Goal: Task Accomplishment & Management: Complete application form

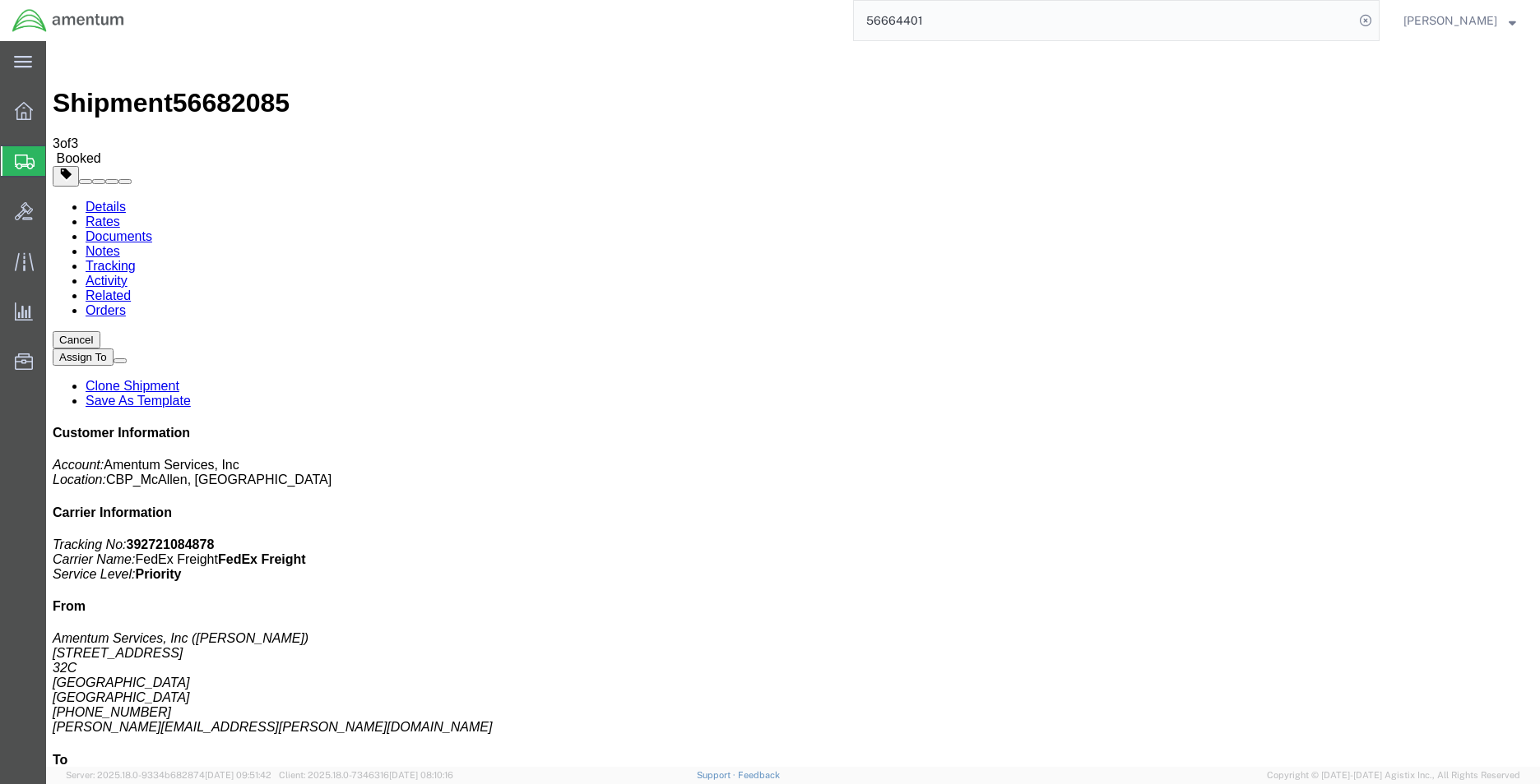
click at [0, 0] on span "Create Shipment" at bounding box center [0, 0] width 0 height 0
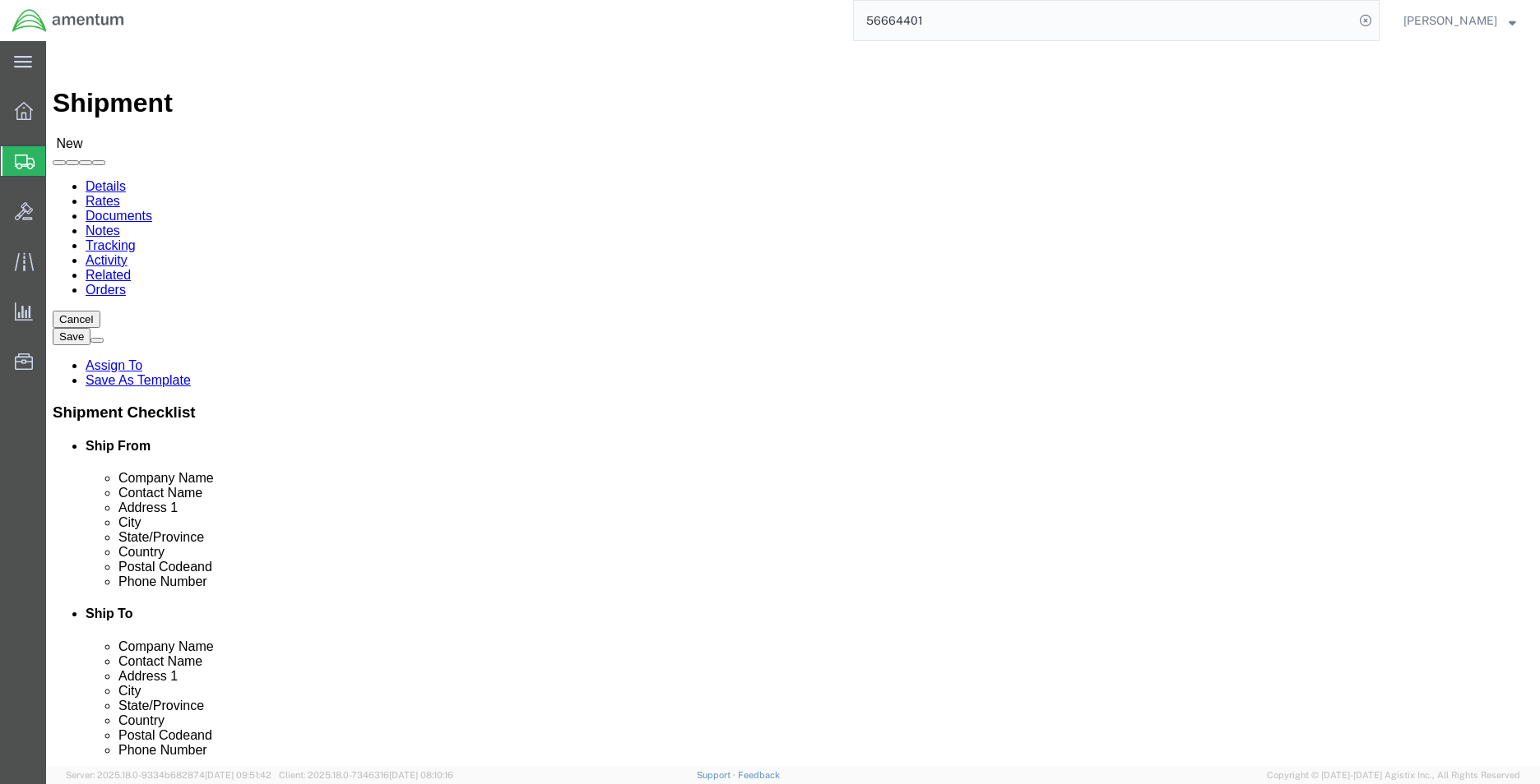
type input "MCA"
select select "49941"
select select "[GEOGRAPHIC_DATA]"
type input "EFO"
select select "49831"
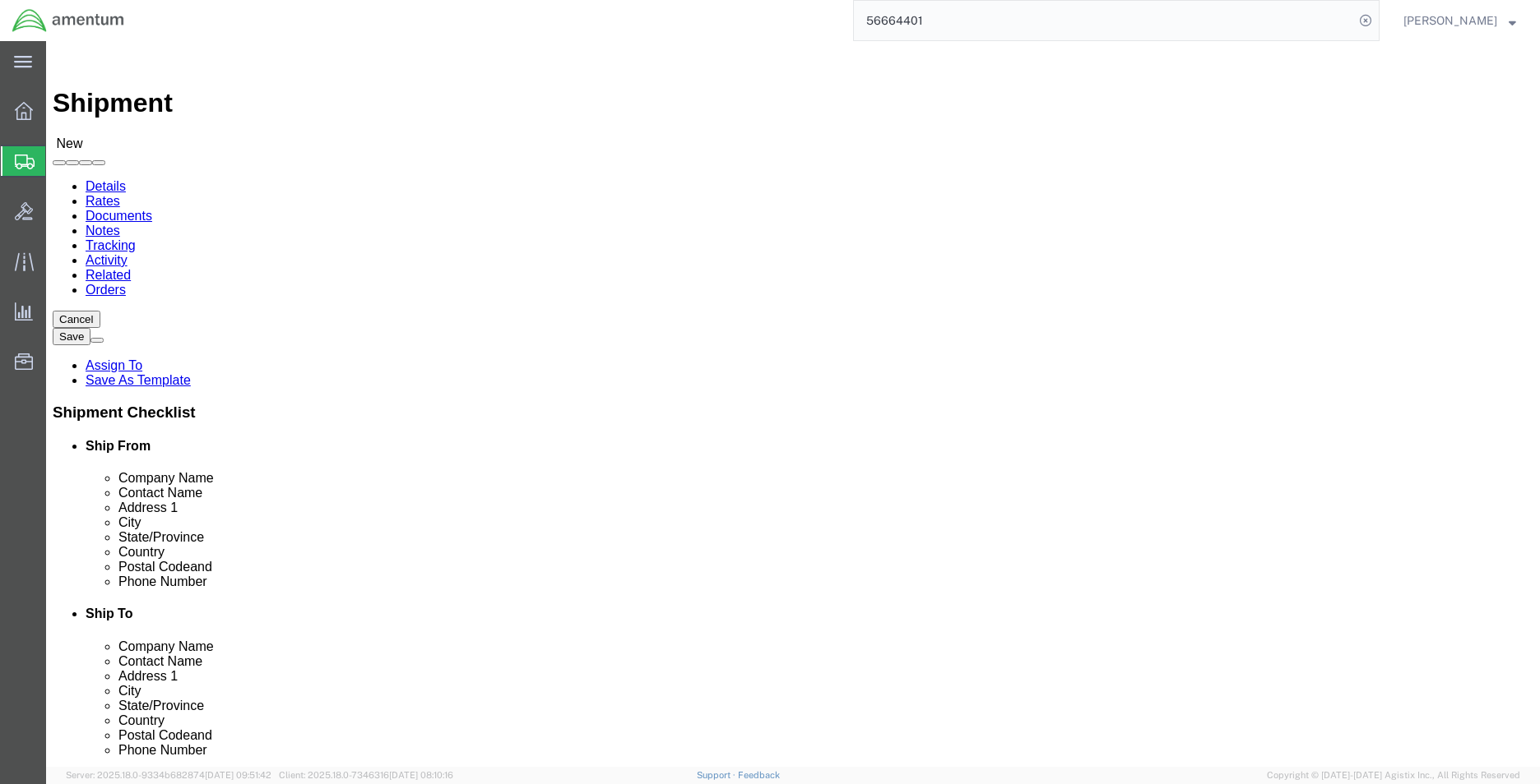
select select "[GEOGRAPHIC_DATA]"
type input "WST"
select select "49945"
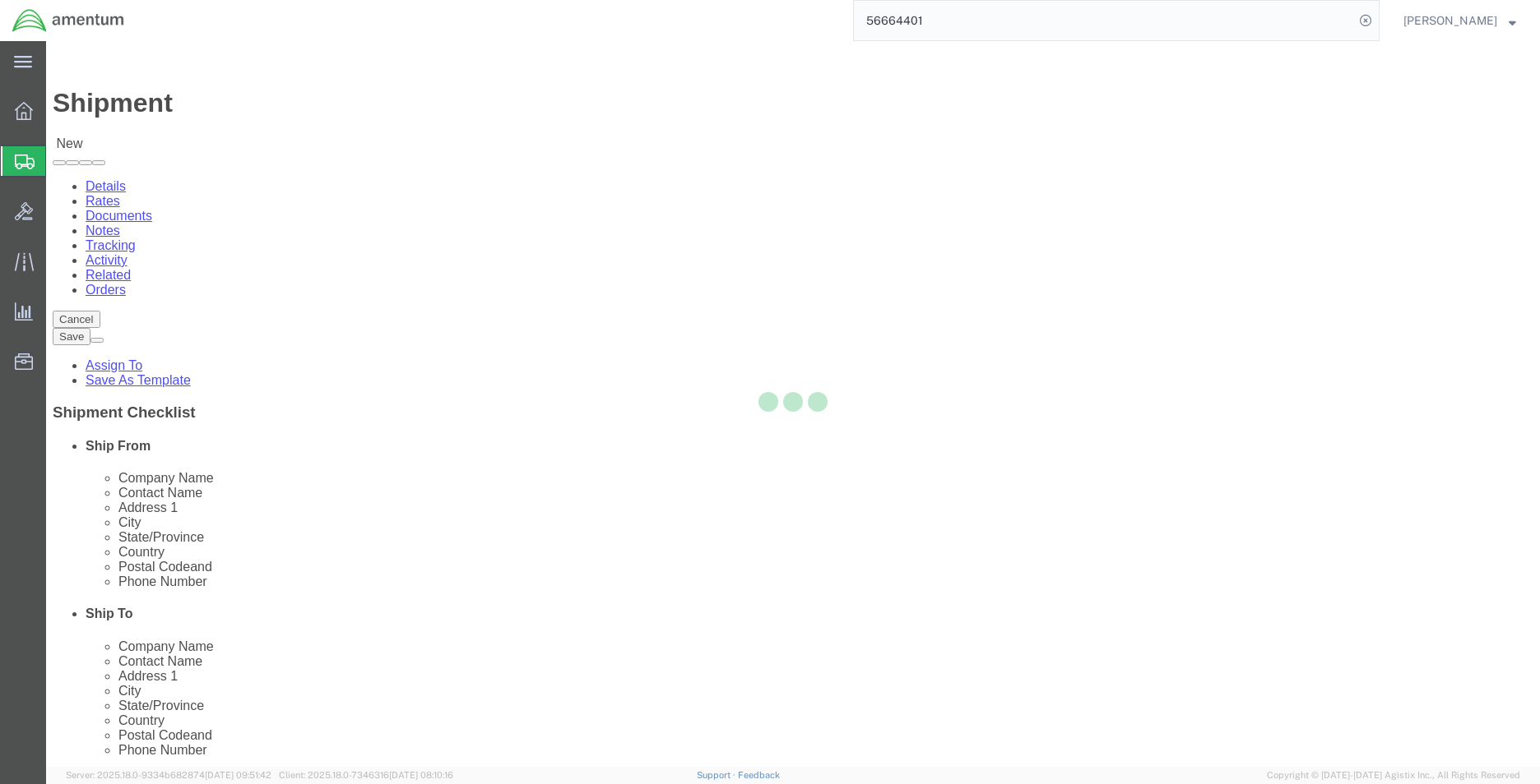
select select "[GEOGRAPHIC_DATA]"
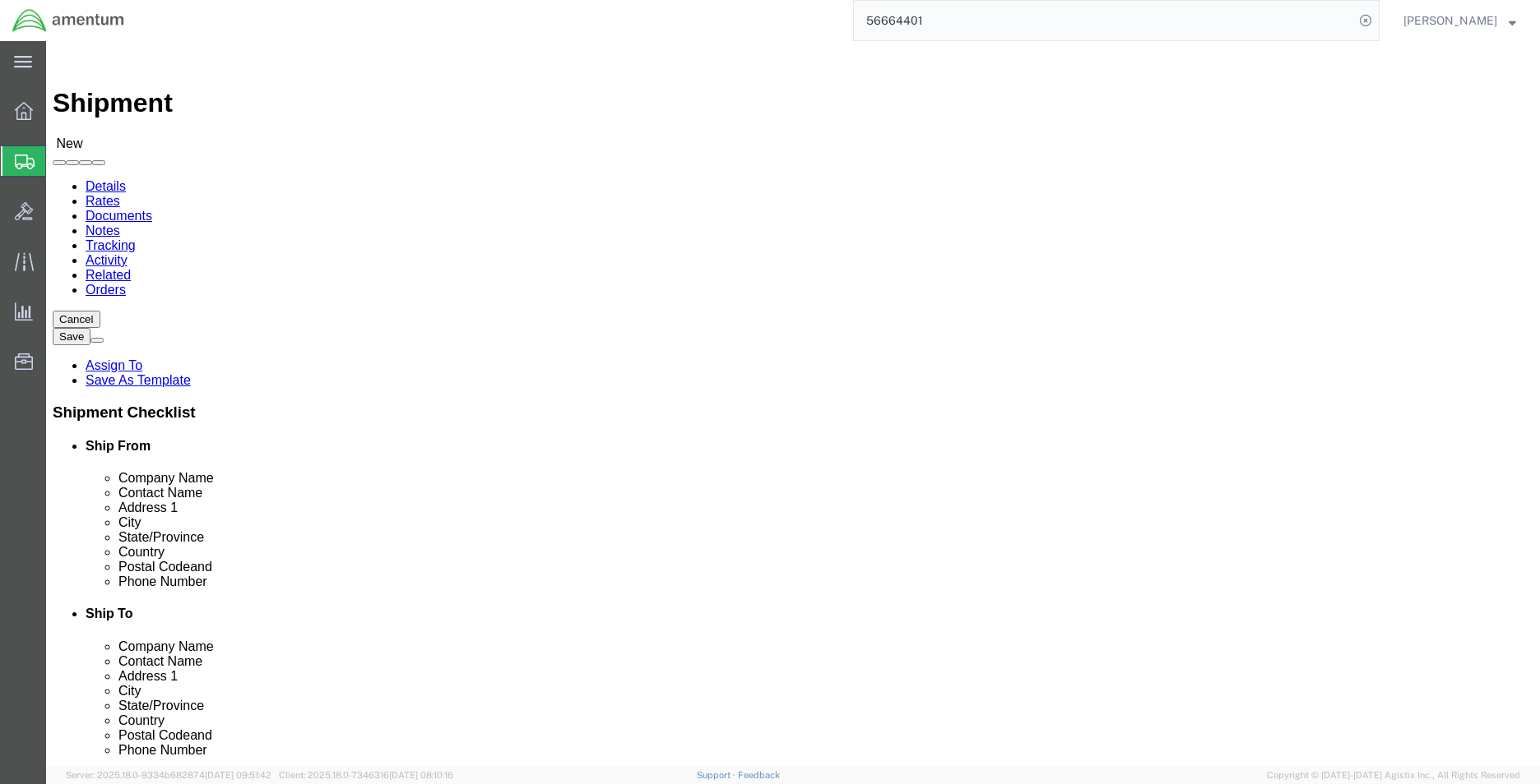
drag, startPoint x: 908, startPoint y: 339, endPoint x: 703, endPoint y: 320, distance: 205.9
click div "Location [GEOGRAPHIC_DATA], [GEOGRAPHIC_DATA] Select My Profile Location [PHONE…"
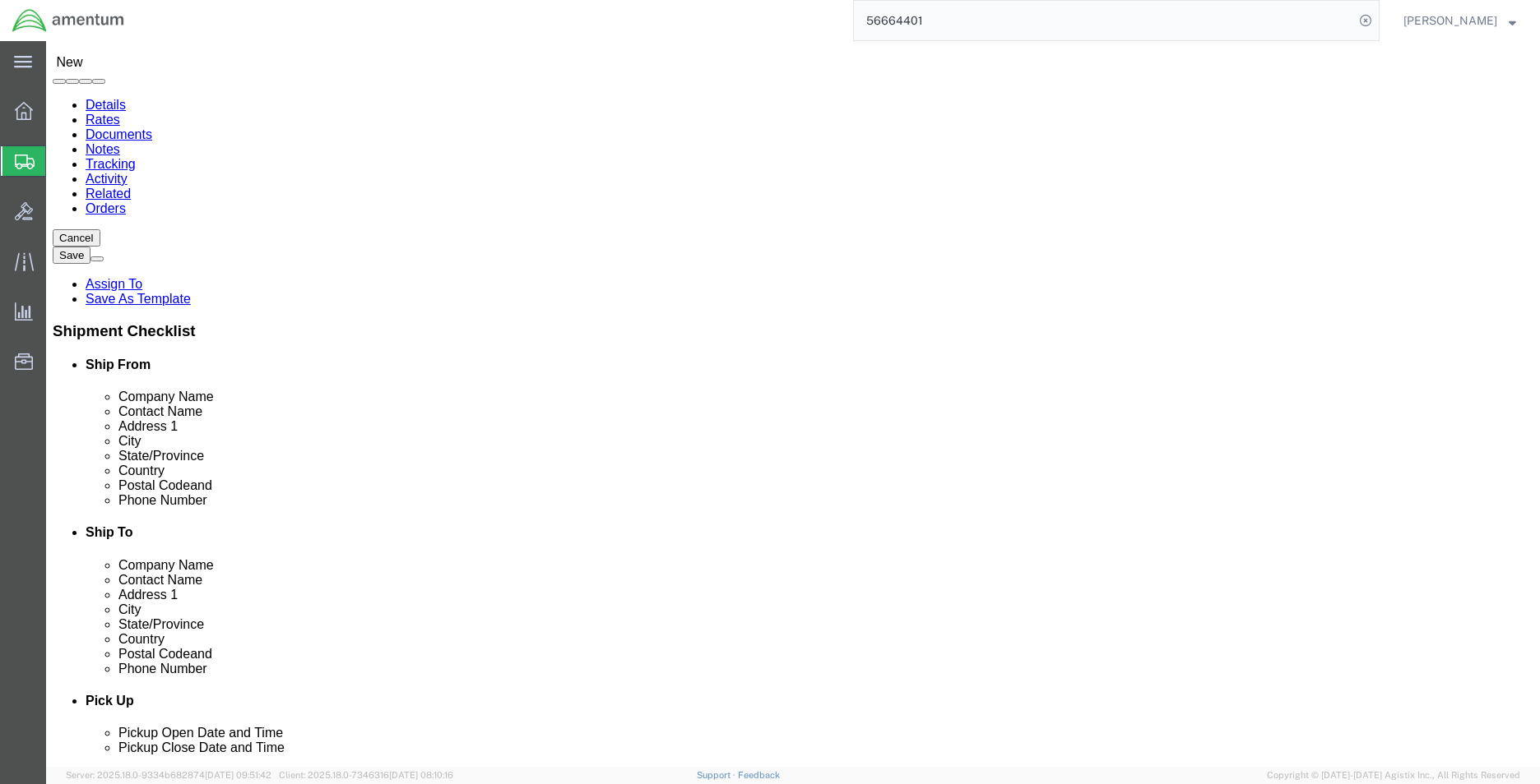
scroll to position [82, 0]
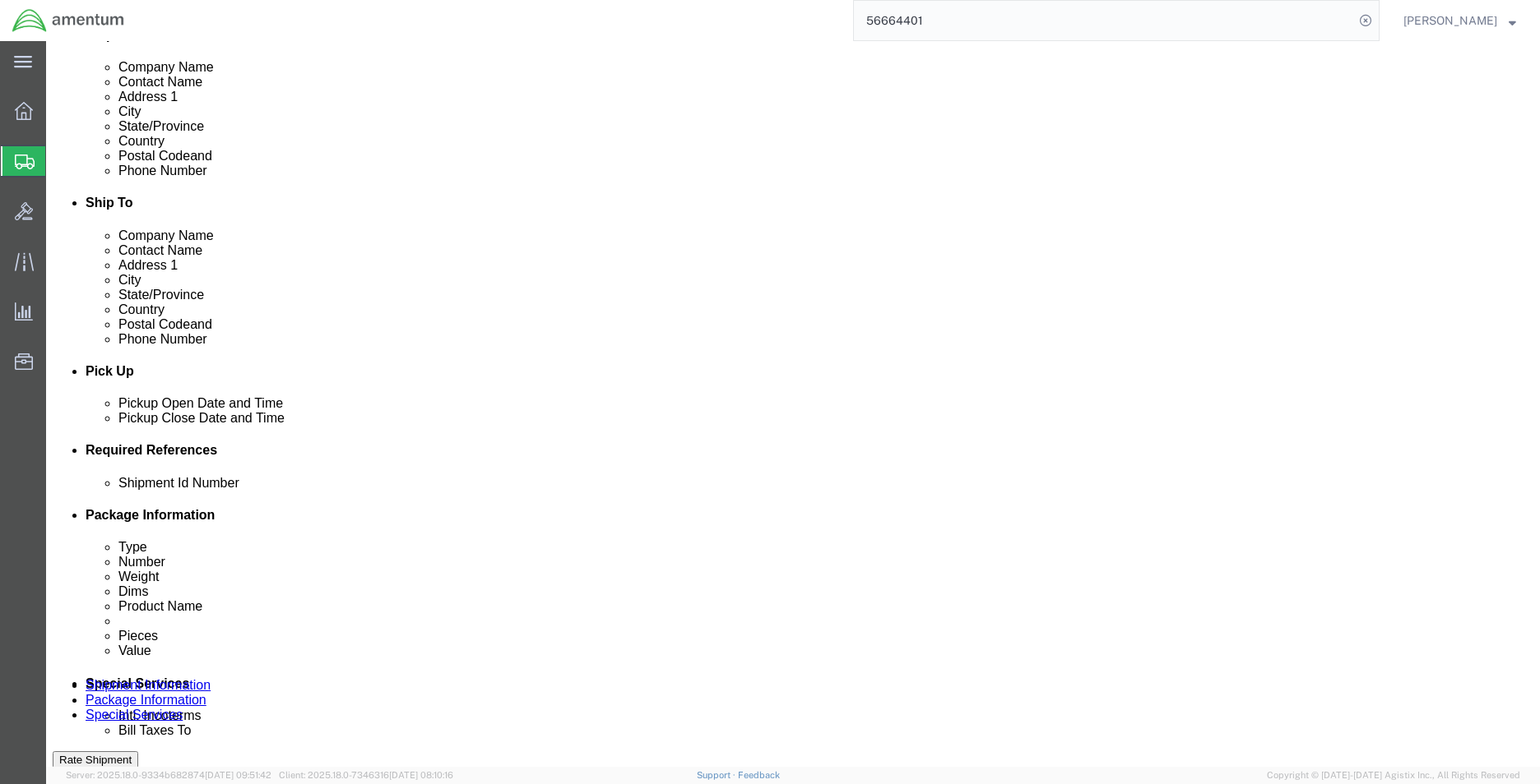
type input "Supply dept"
click div
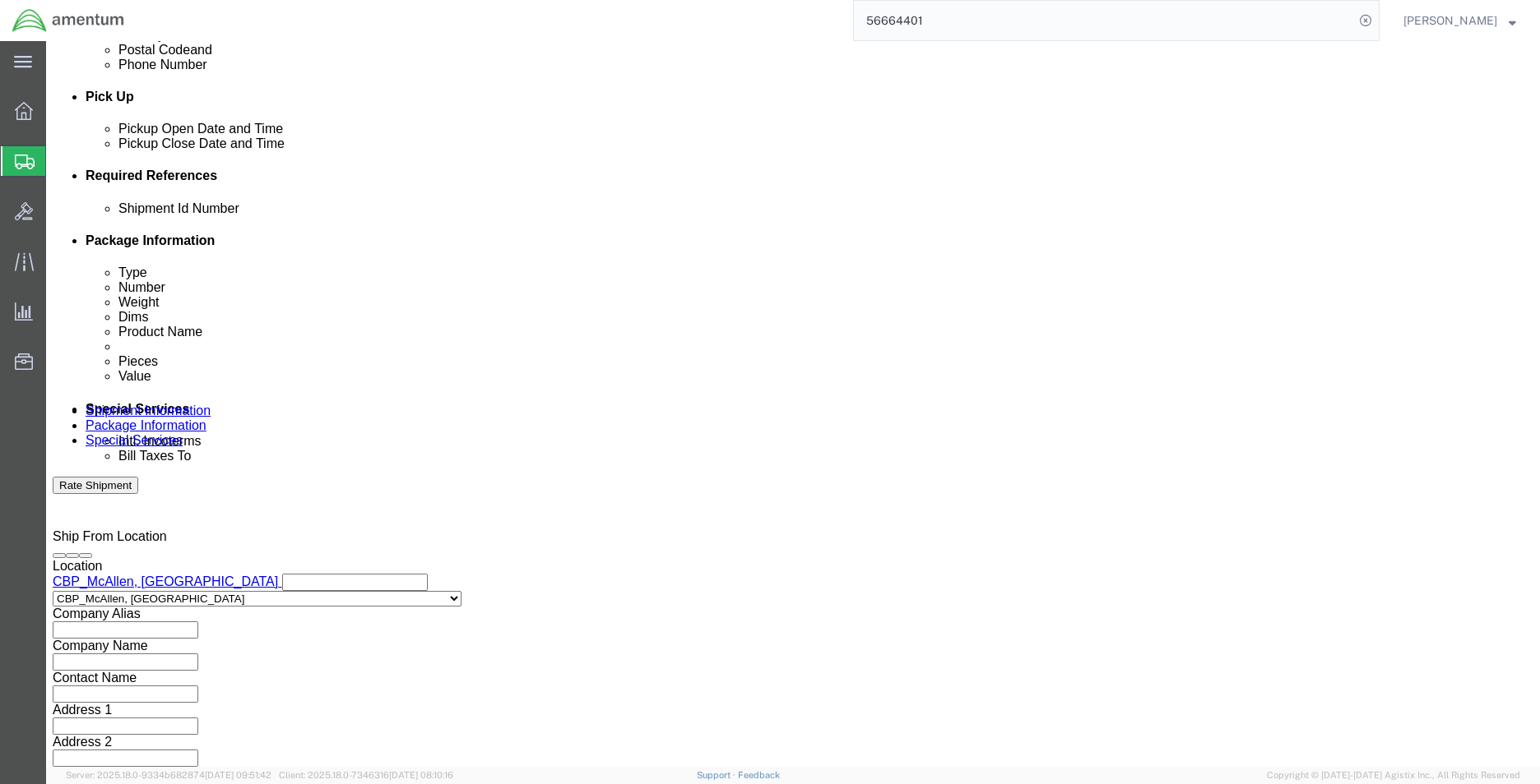
click input "3:00 PM"
type input "8:00 am"
click button "Apply"
click div
type input "2:00 PM"
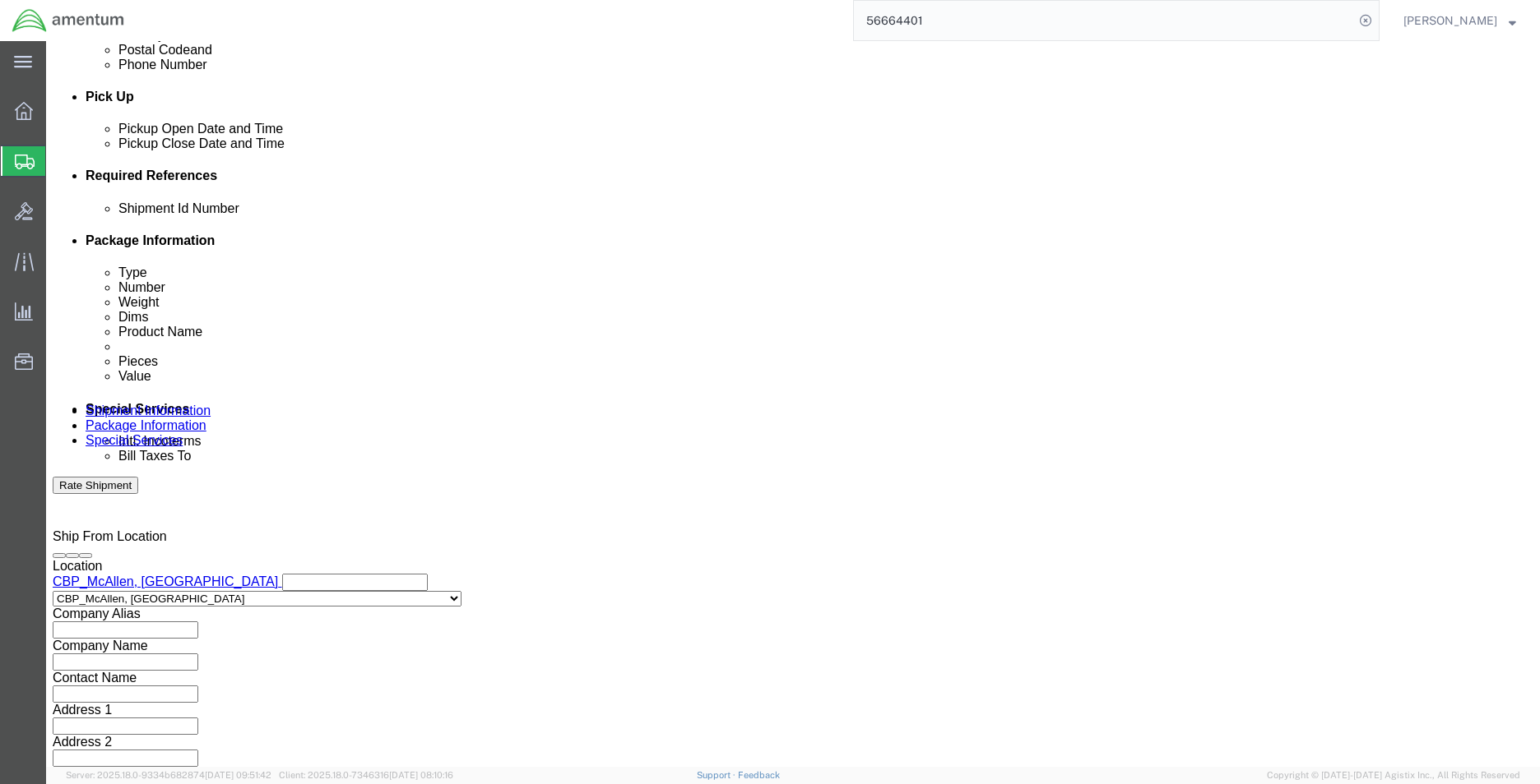
click button "Apply"
click input "text"
type input "cbp"
click button "Add reference"
drag, startPoint x: 268, startPoint y: 334, endPoint x: 174, endPoint y: 334, distance: 94.0
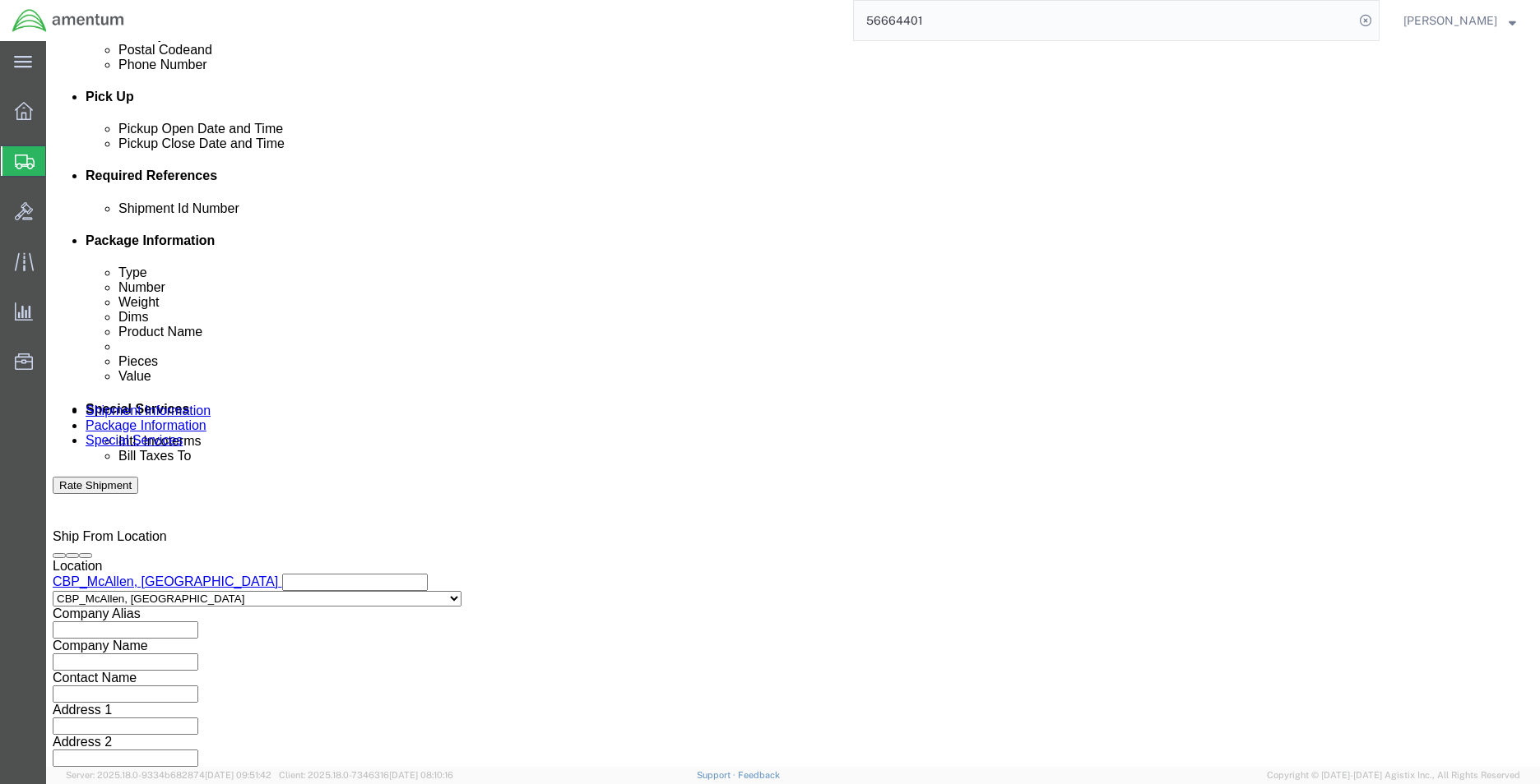
click div "Shipment Id Number cbp"
type input "CBP"
drag, startPoint x: 503, startPoint y: 317, endPoint x: 503, endPoint y: 331, distance: 14.0
click select "Select Account Type Activity ID Airline Appointment Number ASN Batch Request # …"
select select "DEPT"
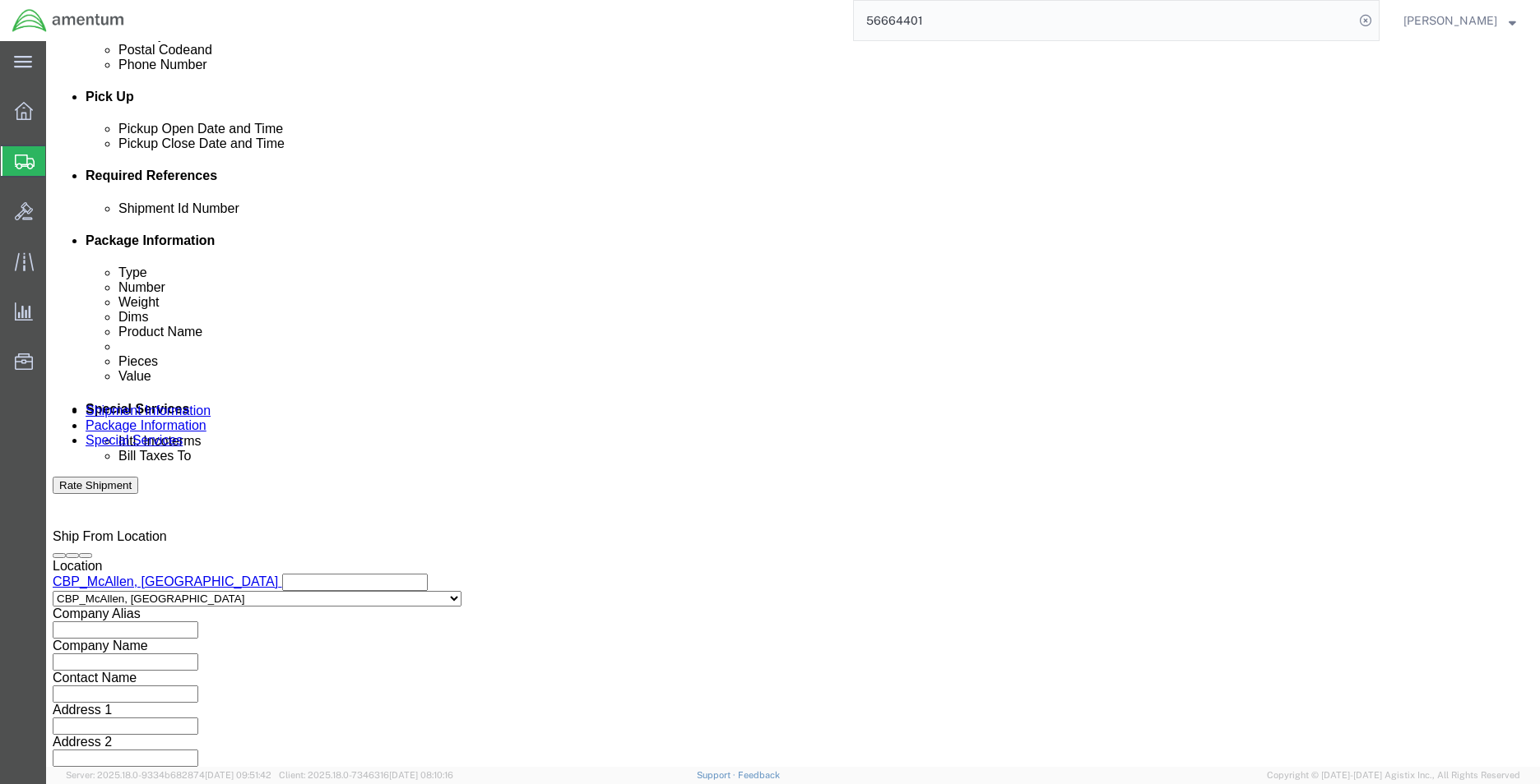
click select "Select Account Type Activity ID Airline Appointment Number ASN Batch Request # …"
click input "text"
type input "WST"
click button "Add reference"
click select "Select Account Type Activity ID Airline Appointment Number ASN Batch Request # …"
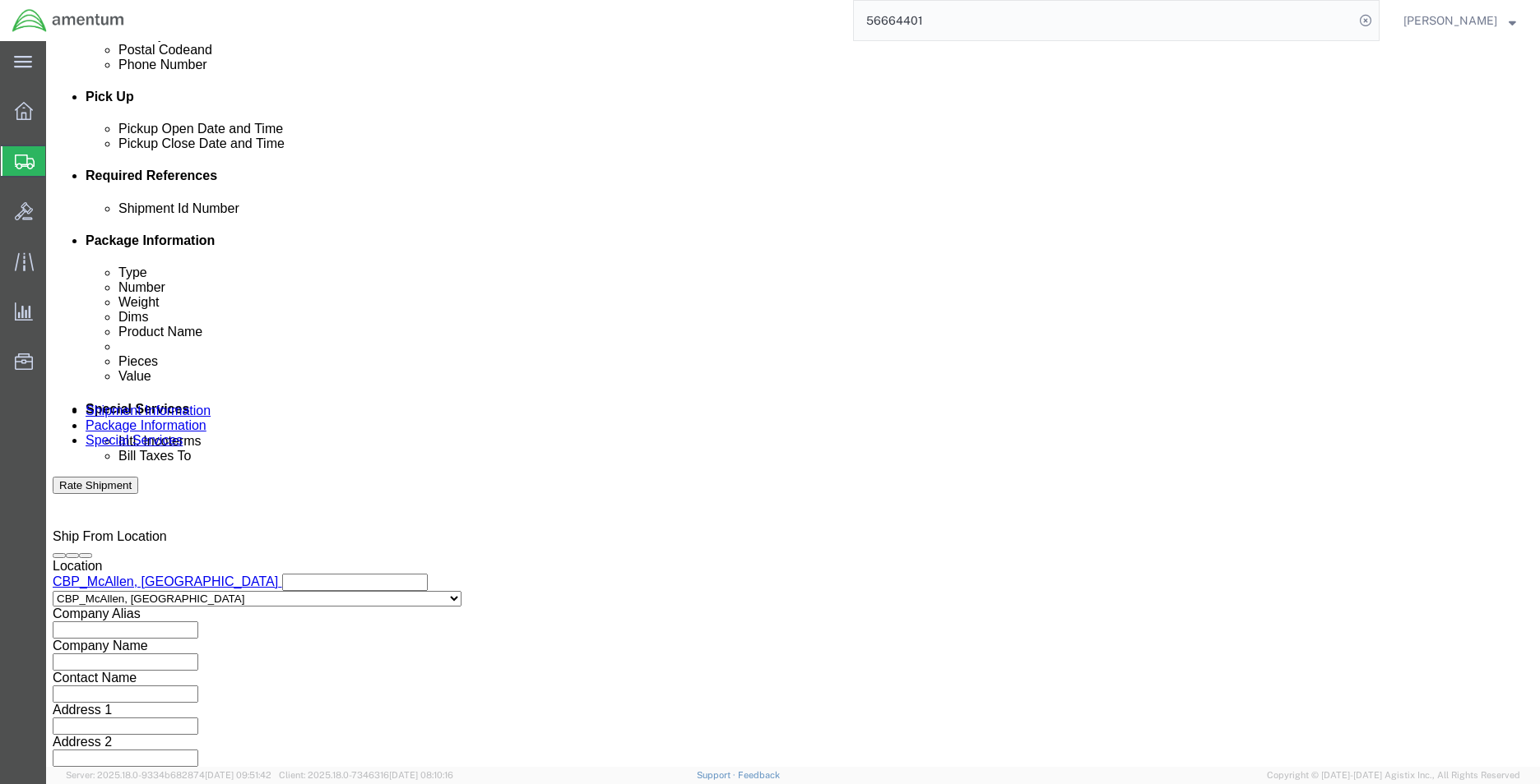
select select "CUSTREF"
click select "Select Account Type Activity ID Airline Appointment Number ASN Batch Request # …"
click input "text"
paste input "328744"
type input "328744"
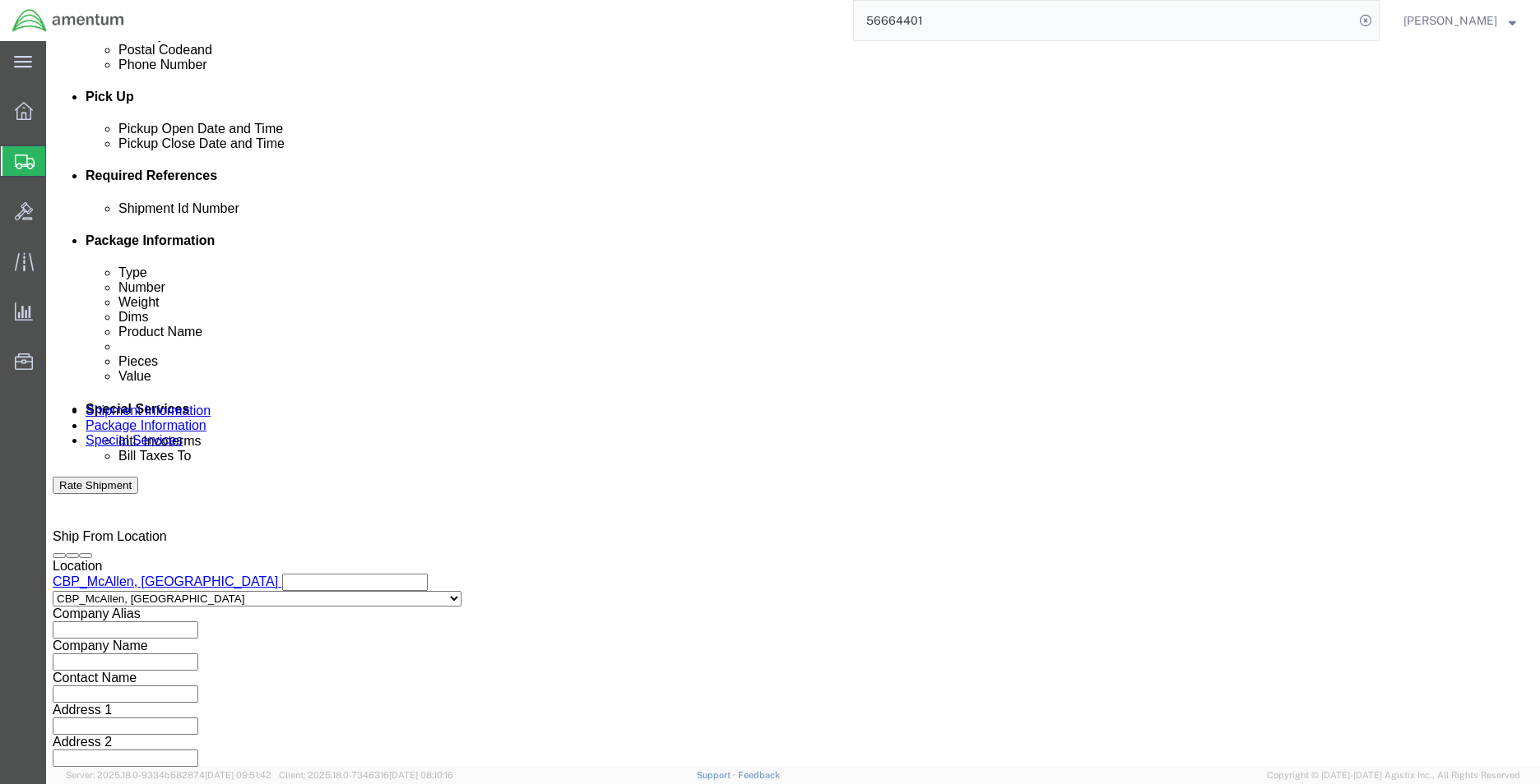
drag, startPoint x: 1066, startPoint y: 273, endPoint x: 879, endPoint y: 334, distance: 196.7
click button "Add reference"
click select "Select Account Type Activity ID Airline Appointment Number ASN Batch Request # …"
select select "RELNUM"
click select "Select Account Type Activity ID Airline Appointment Number ASN Batch Request # …"
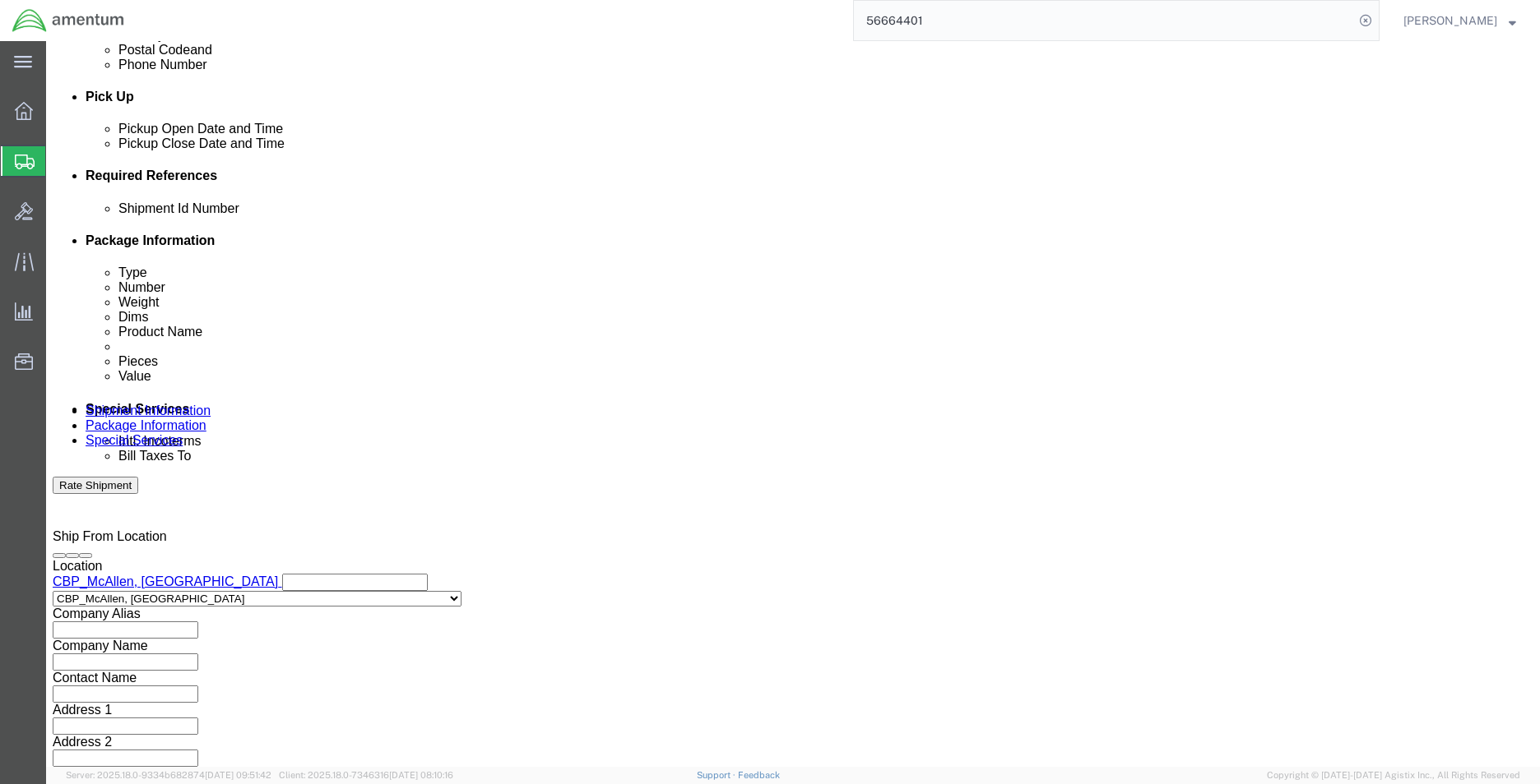
drag, startPoint x: 289, startPoint y: 366, endPoint x: 307, endPoint y: 366, distance: 18.0
click input "text"
paste input "96122"
type input "96122"
click button "Add reference"
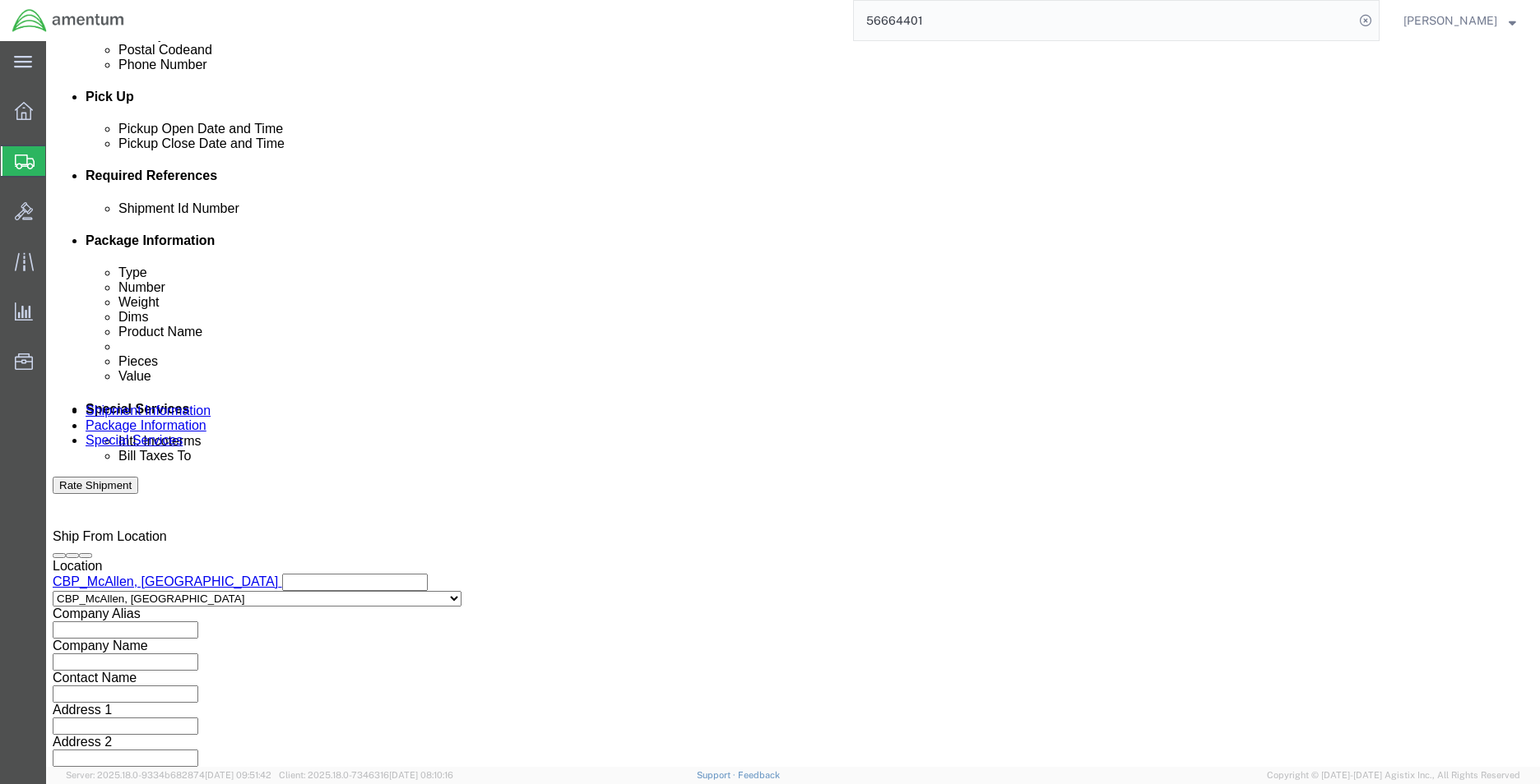
click select "Select Account Type Activity ID Airline Appointment Number ASN Batch Request # …"
select select "PROJNUM"
click select "Select Account Type Activity ID Airline Appointment Number ASN Batch Request # …"
click input "text"
paste input "6118.03.03.2219.MCA.0000"
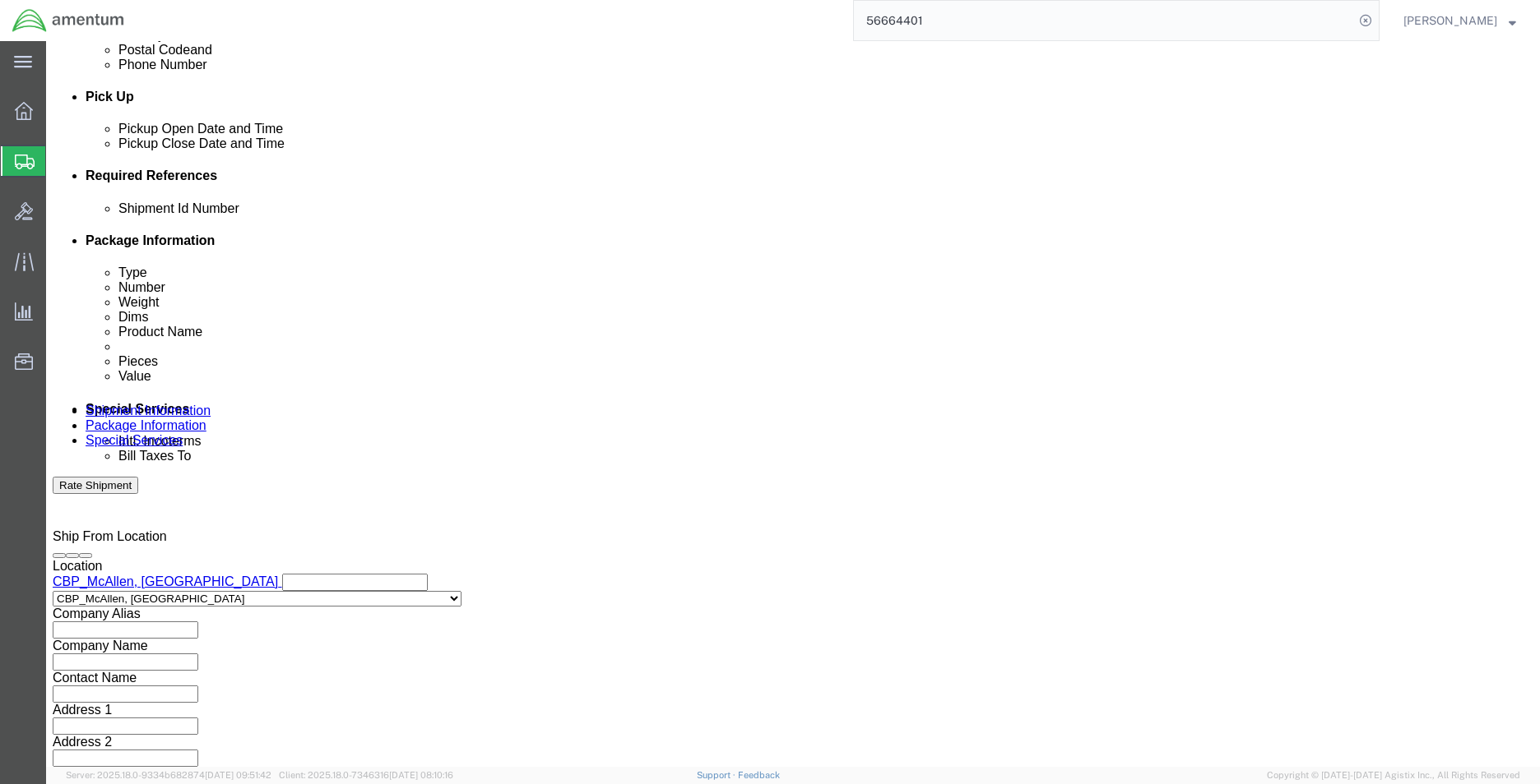
scroll to position [0, 13]
type input "6118.03.03.2219.MCA.0000"
click div "Previous Continue"
click button "Continue"
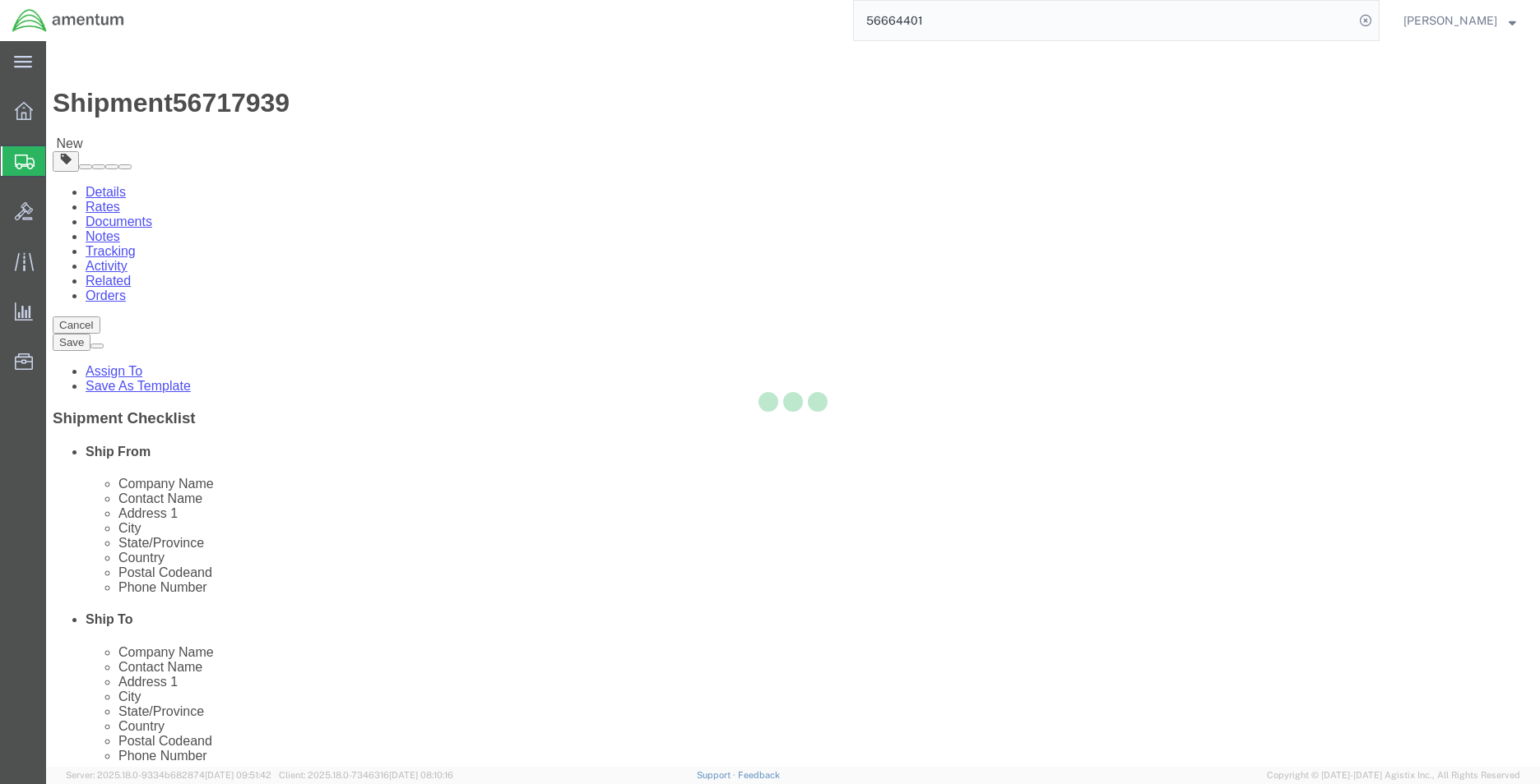
select select "CBOX"
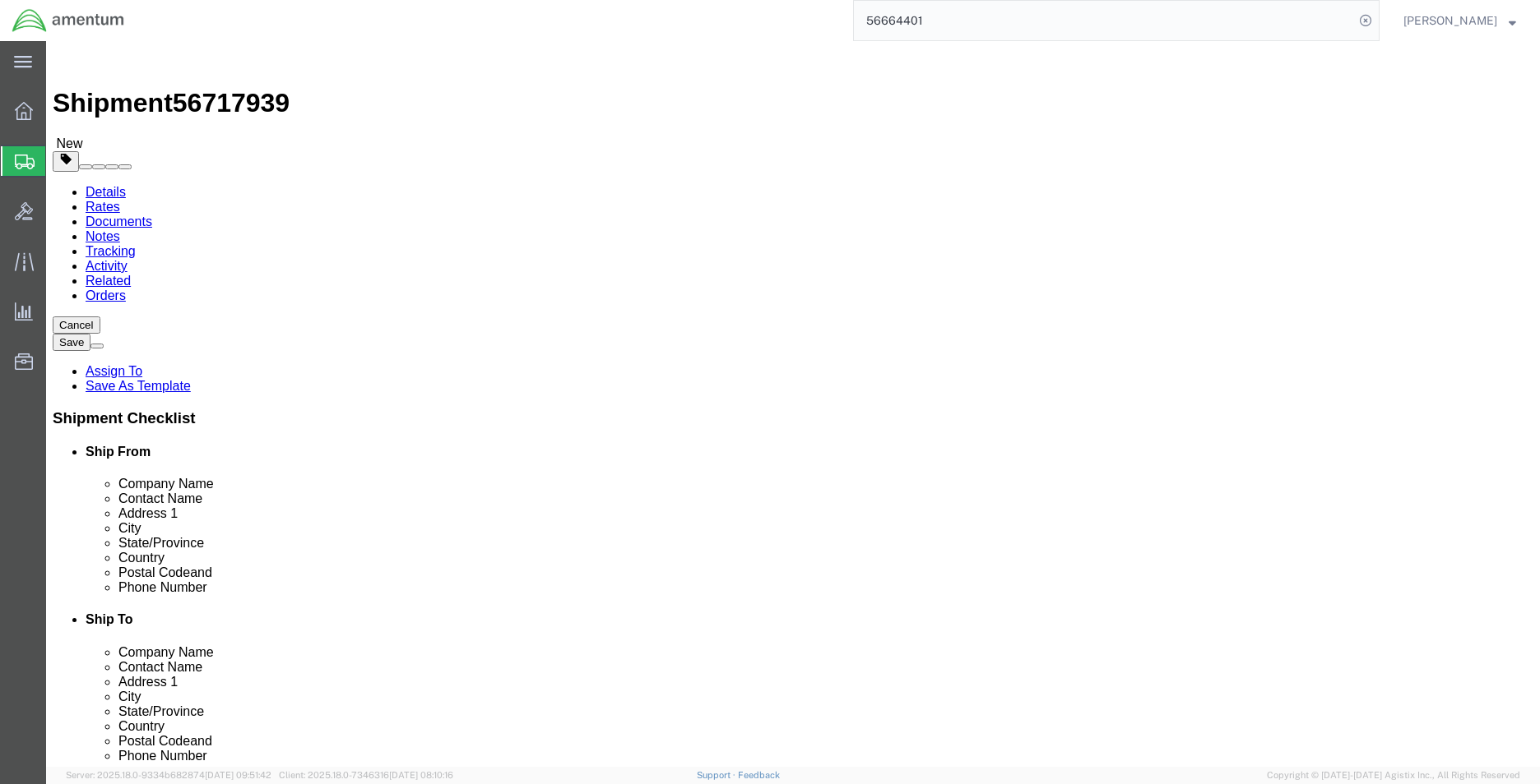
click input "text"
type input "32"
type input "18"
drag, startPoint x: 252, startPoint y: 350, endPoint x: 215, endPoint y: 363, distance: 39.2
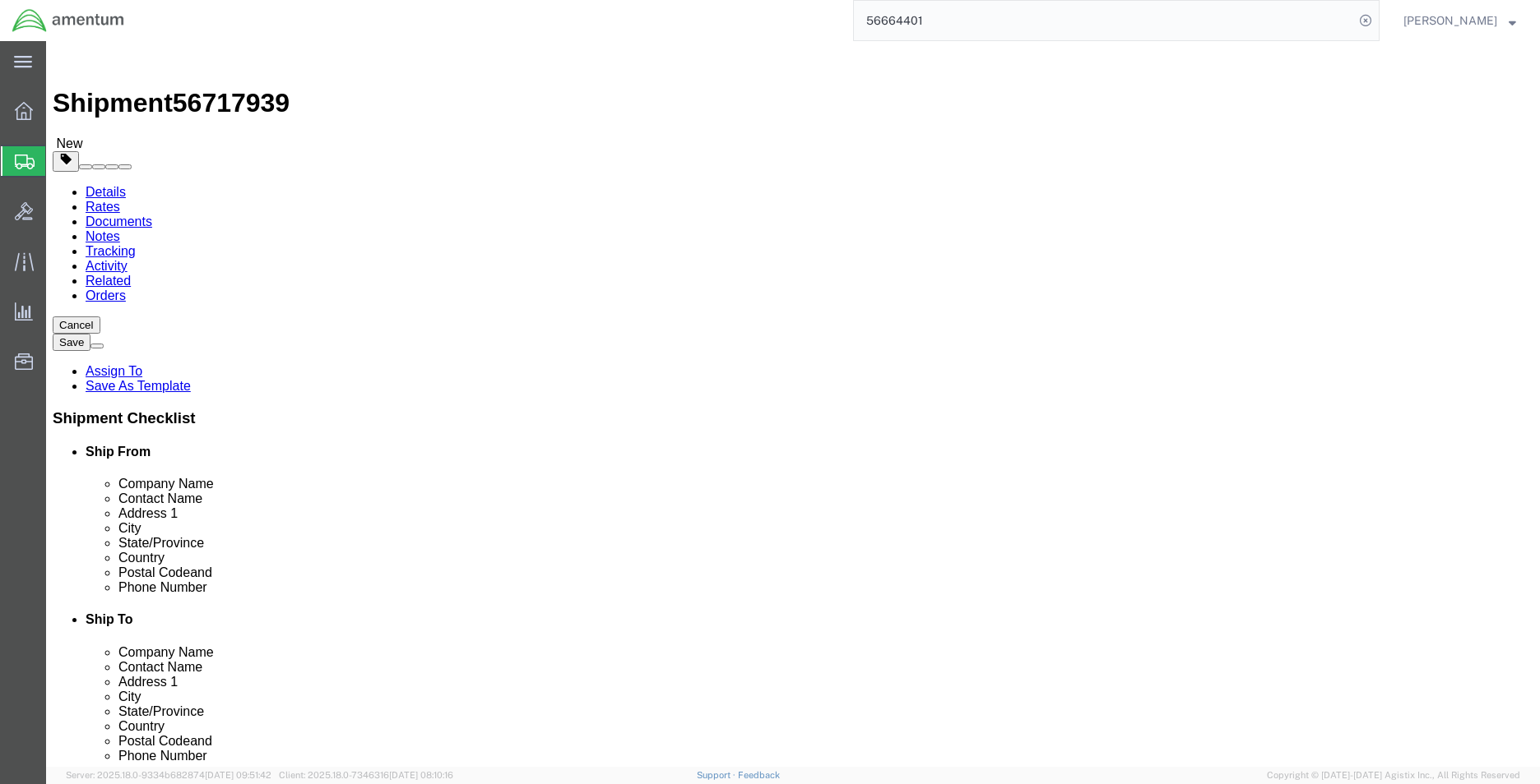
click div "Package Type Select BCK Boxes Bale(s) Basket(s) Bolt(s) Bottle(s) Buckets Bulk …"
type input "36"
type input "24"
type input "11"
type input "15"
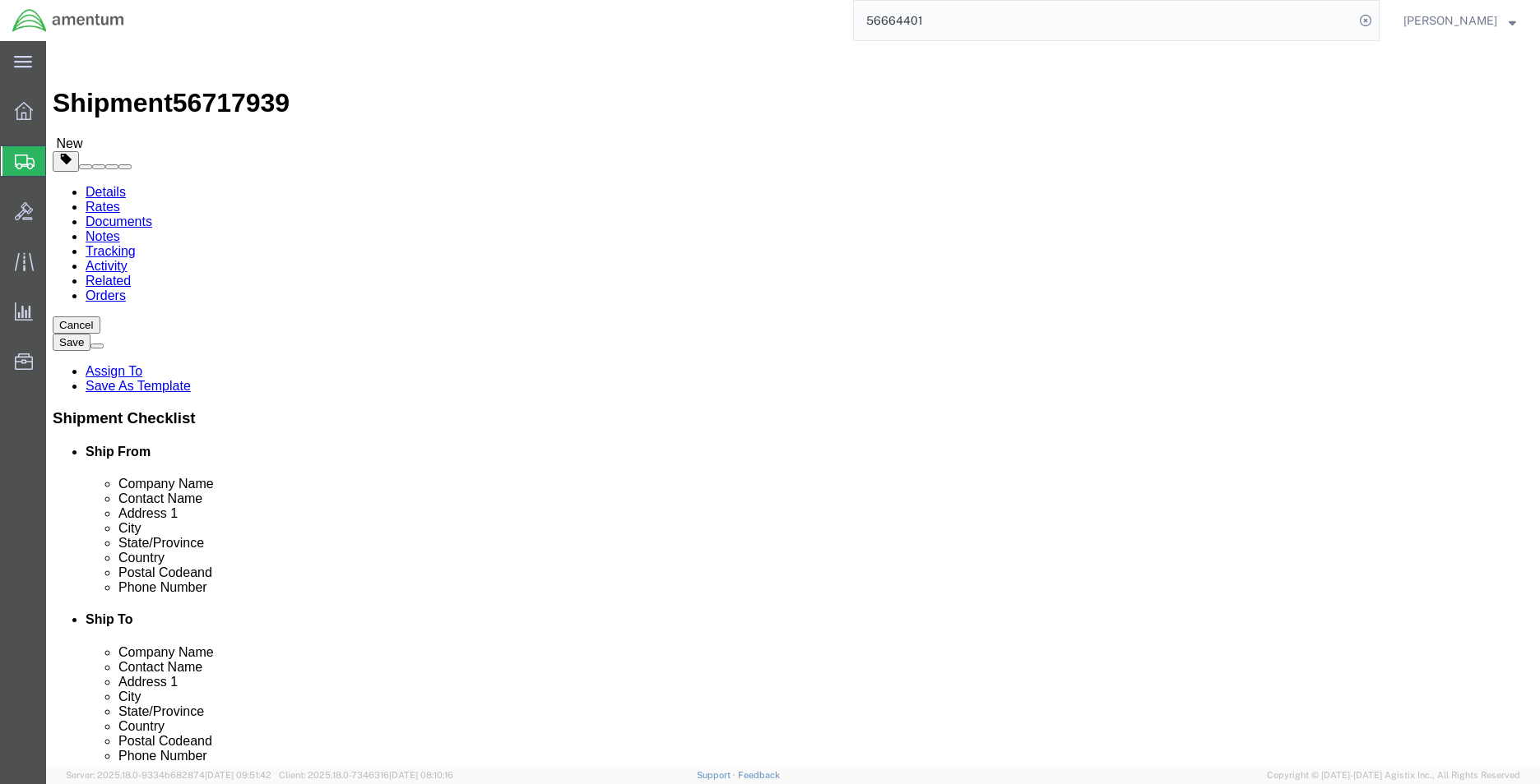
click link "Add Content"
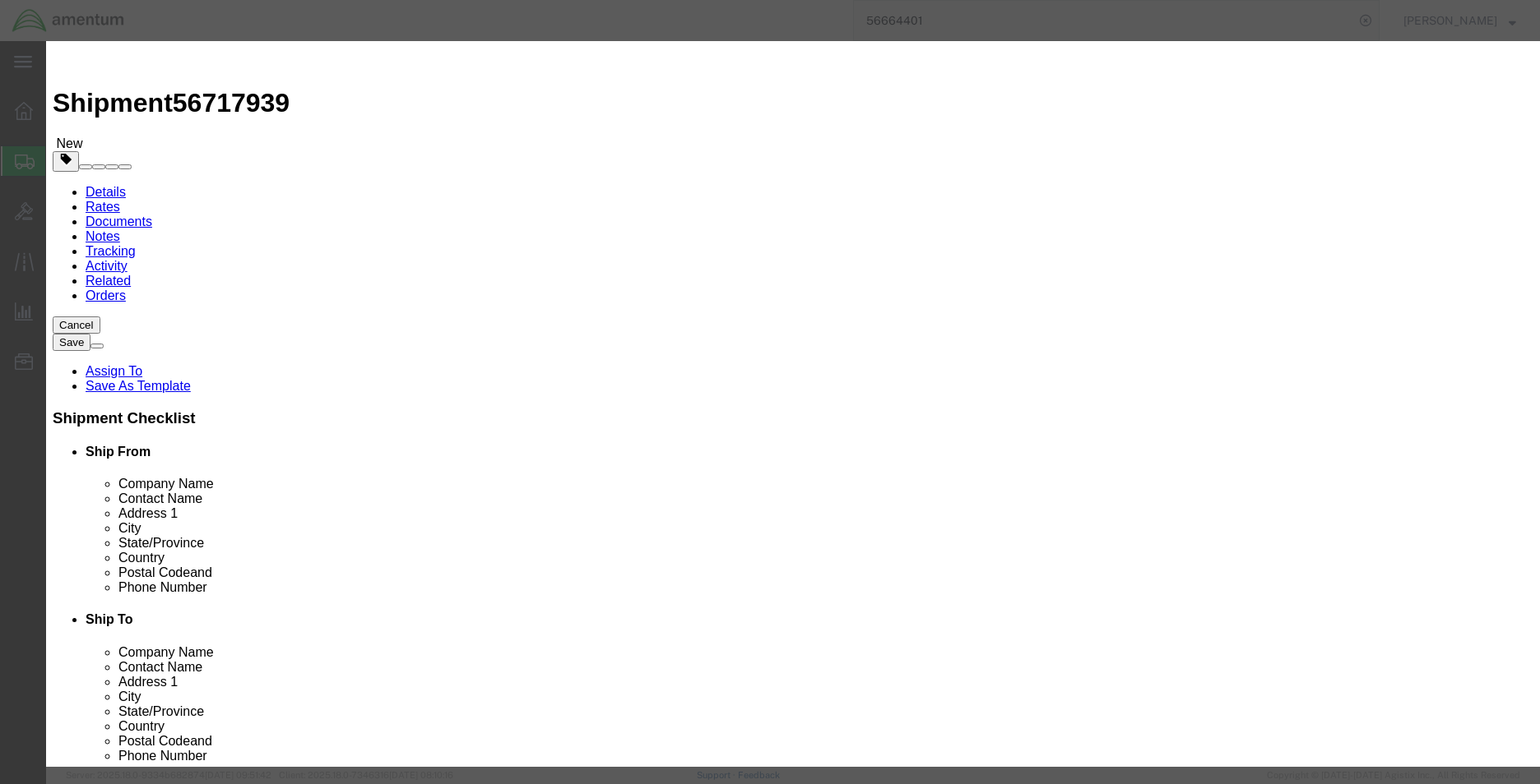
click input "text"
paste input "AIR FILTER,INLET"
type input "AIR FILTER,INLET"
click textarea
paste textarea "AIR FILTER,INLET"
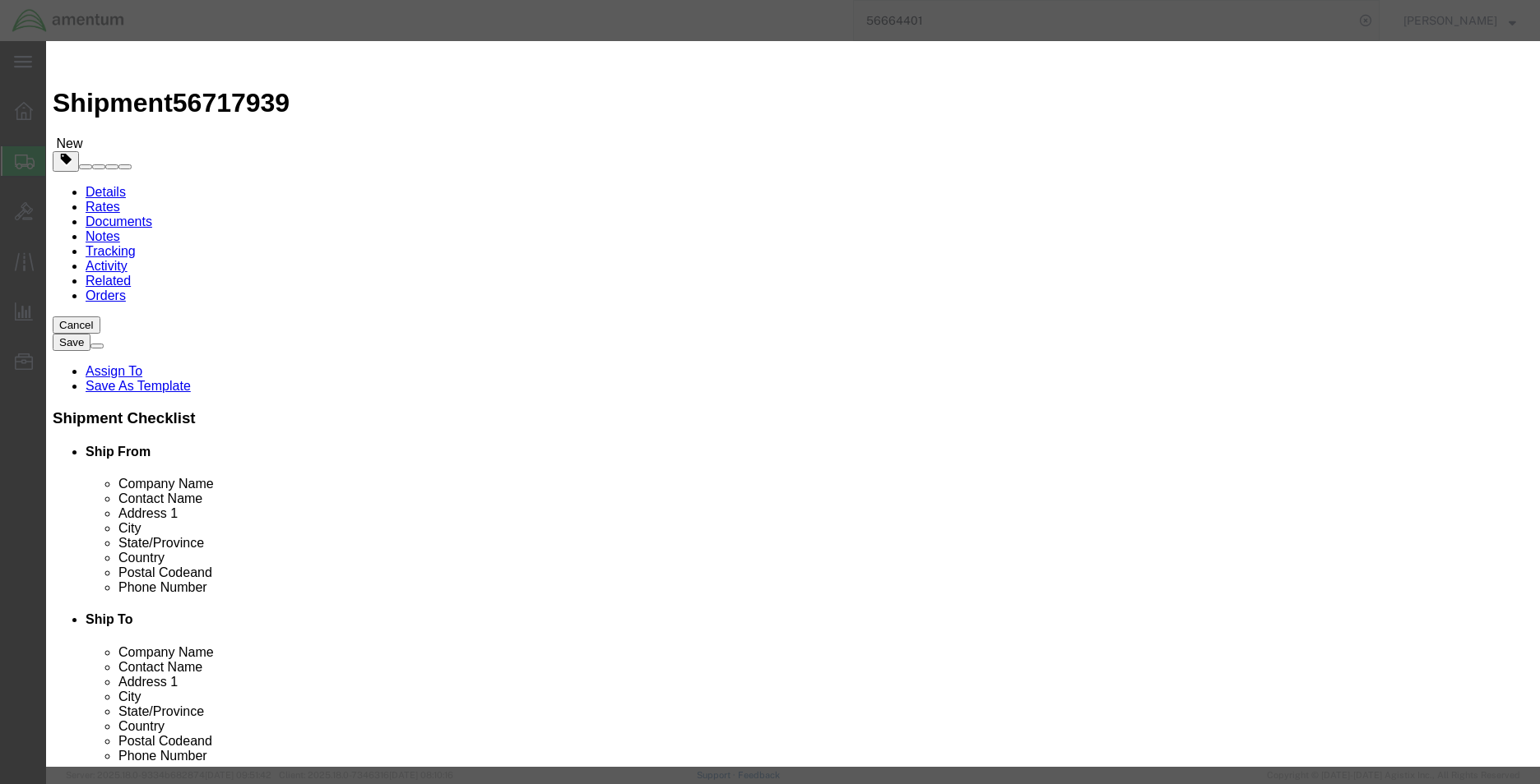
type textarea "AIR FILTER,INLET"
click div "Pieces 0 Select Bag Barrels 100Board Feet Bottle Box Blister Pack Carats Can Ca…"
type input "1"
type input "1500"
click input "text"
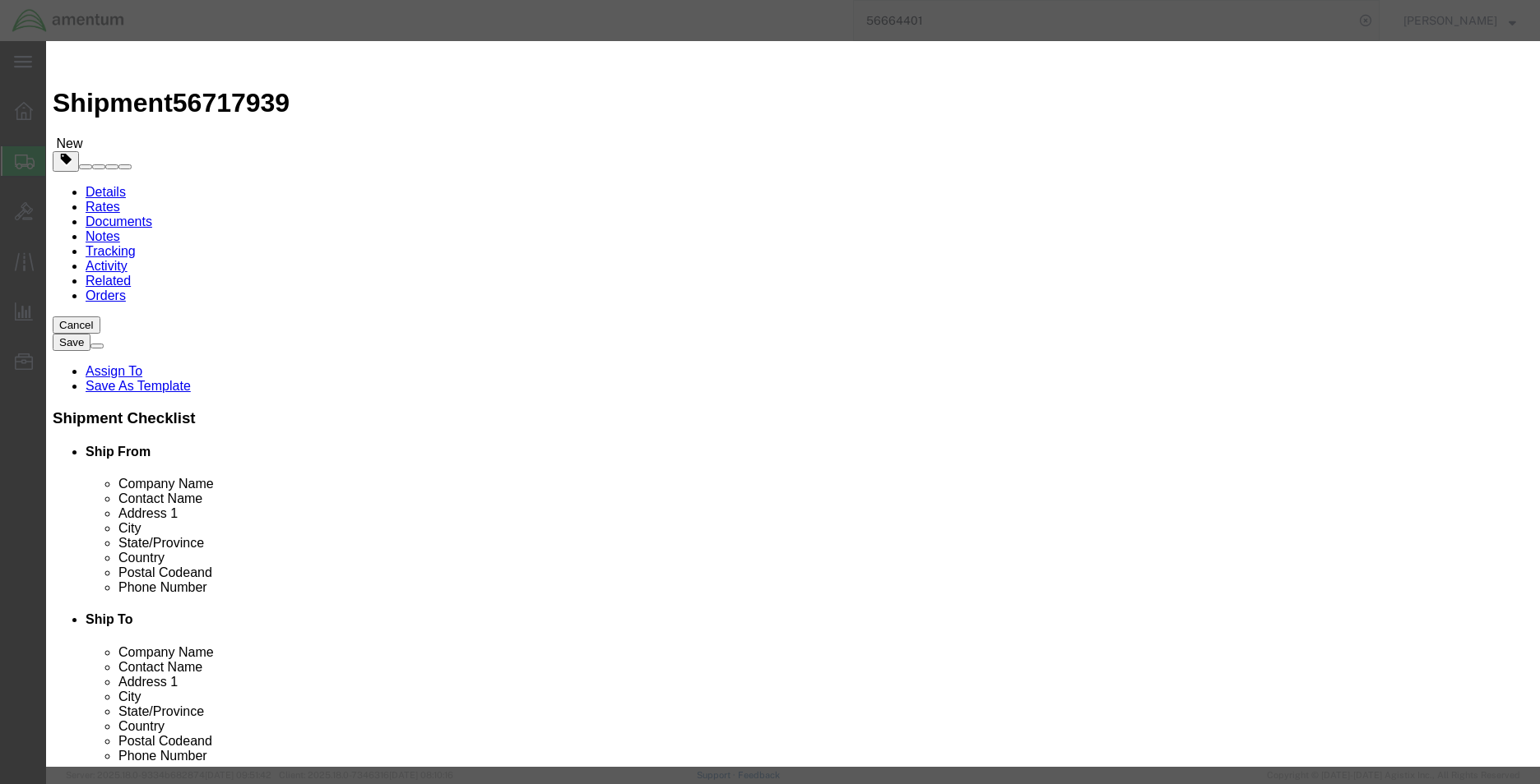
click input "text"
paste input "8417E04-019"
drag, startPoint x: 936, startPoint y: 238, endPoint x: 909, endPoint y: 242, distance: 27.3
click input "8417E04-019"
type input "8417E04-019"
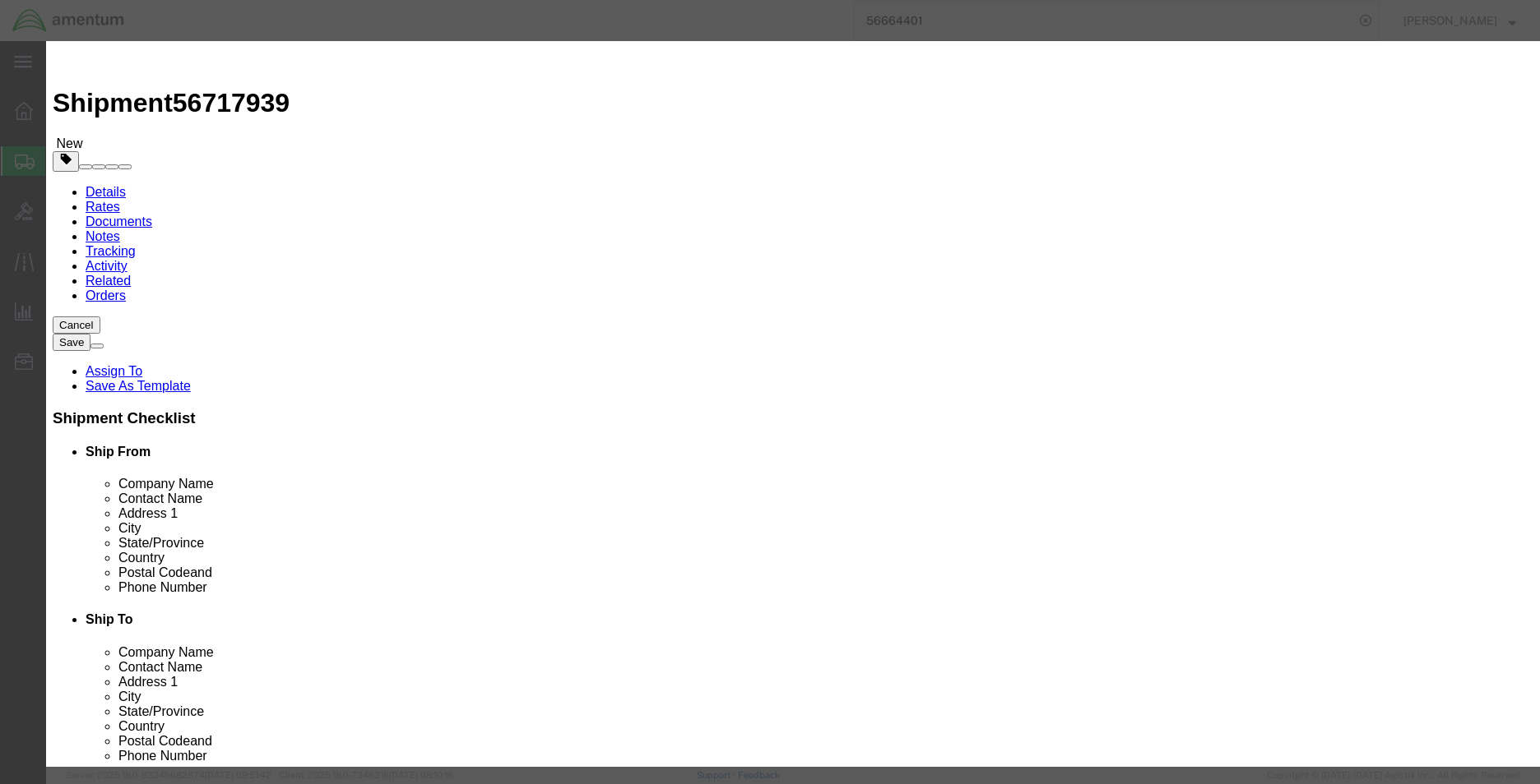
click button "Save & Close"
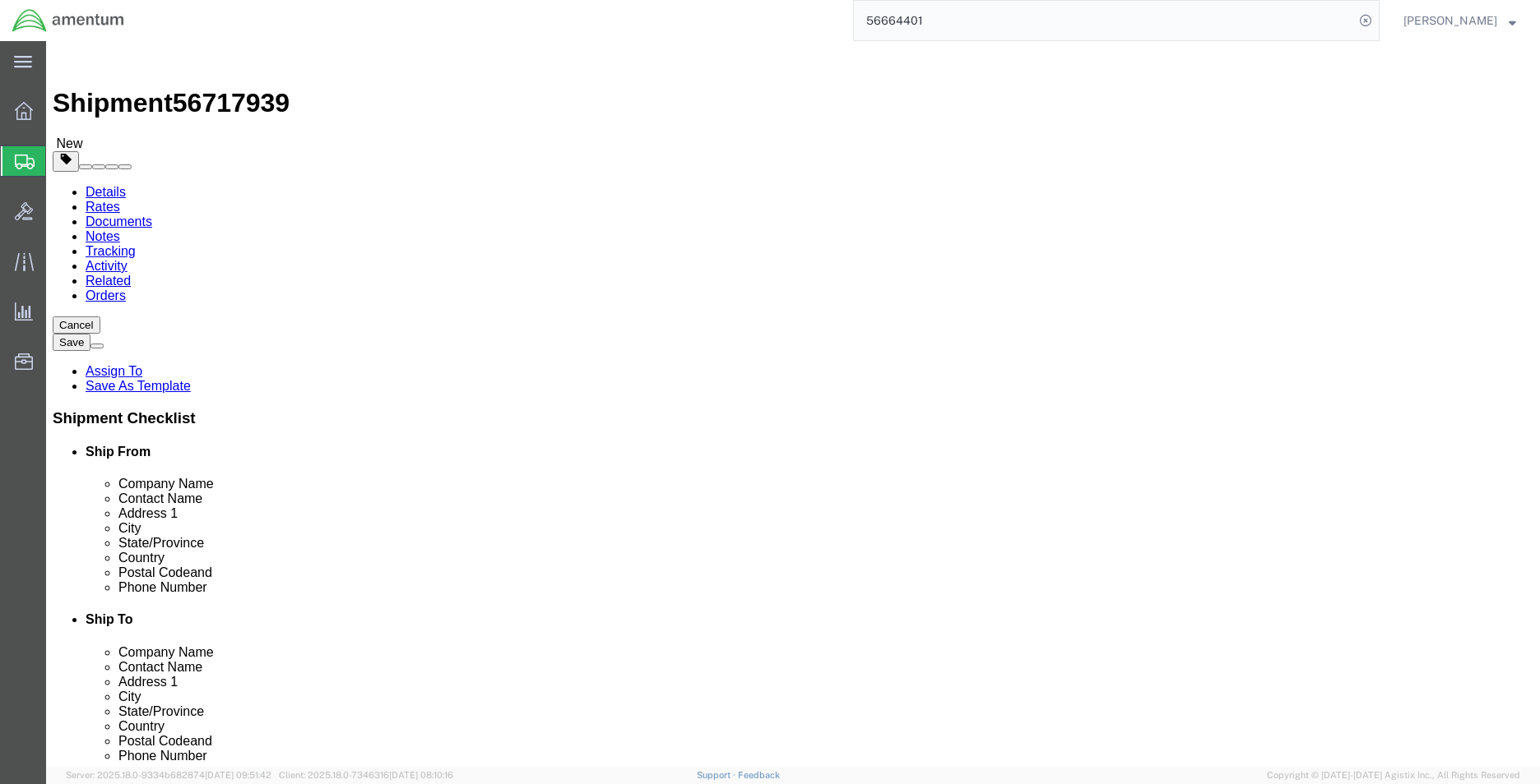
click button "Continue"
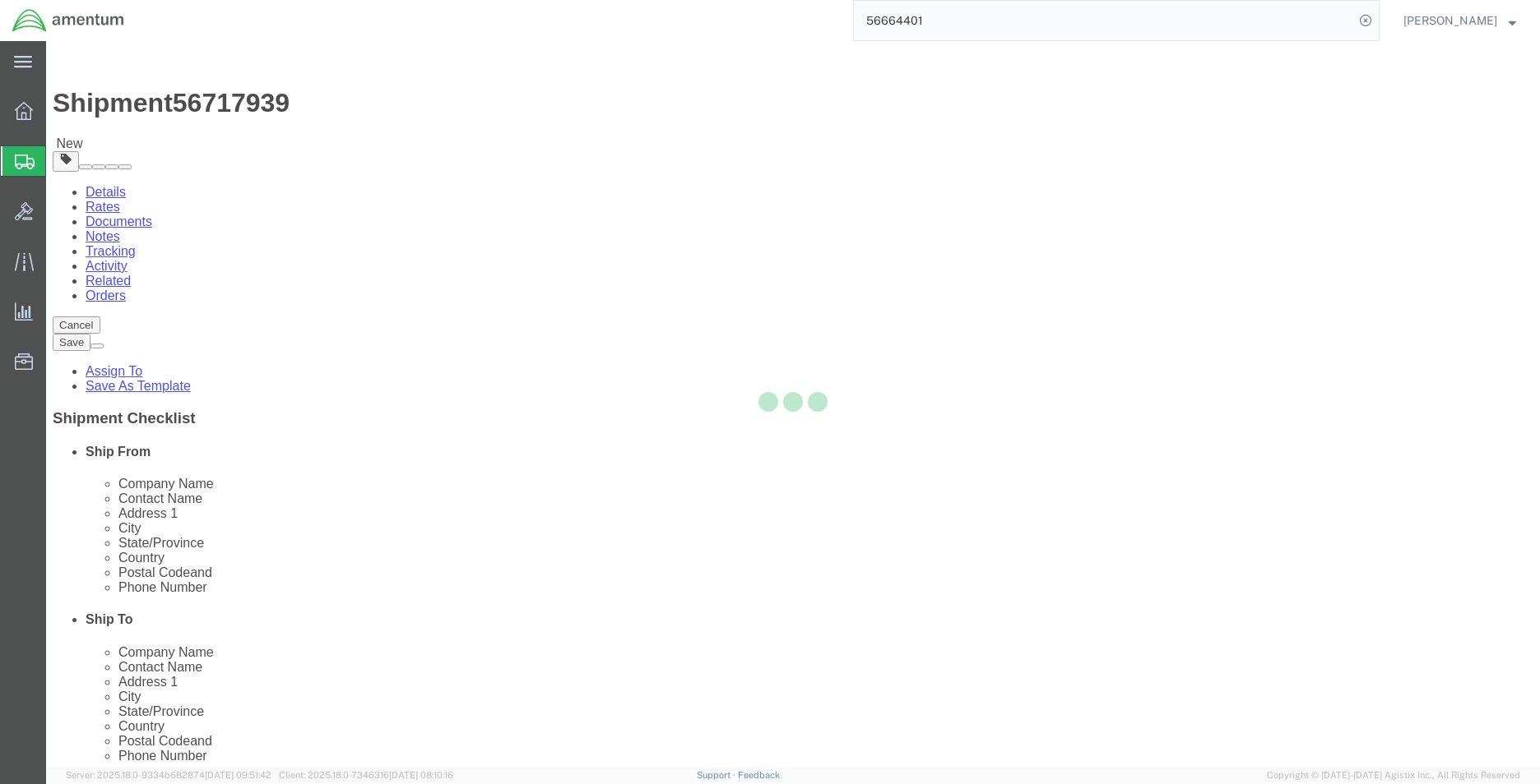
select select
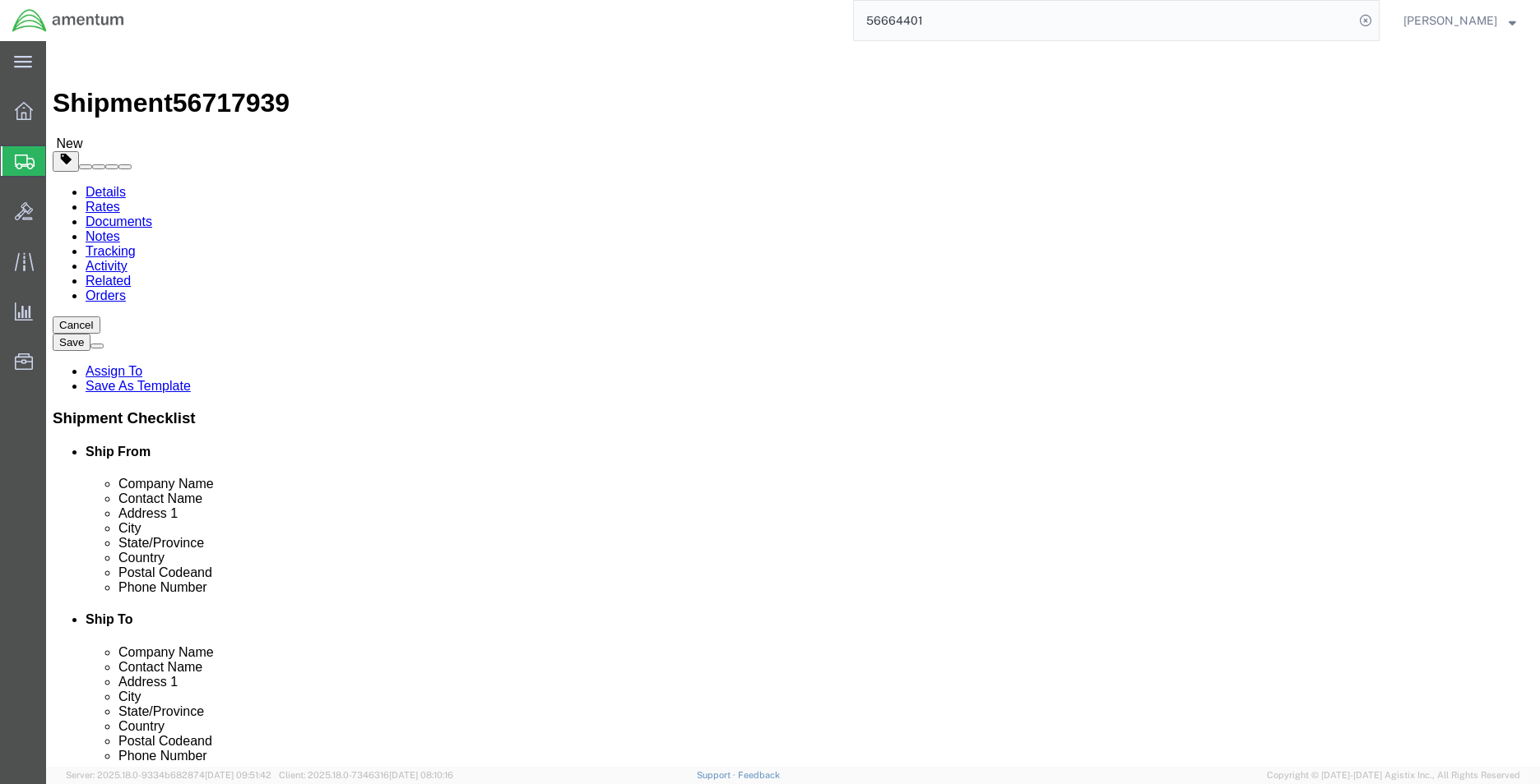
click span "Select one or more"
click link "Site Support"
select select "PICKUP_SITE_SUPPORT"
click div "Instructions"
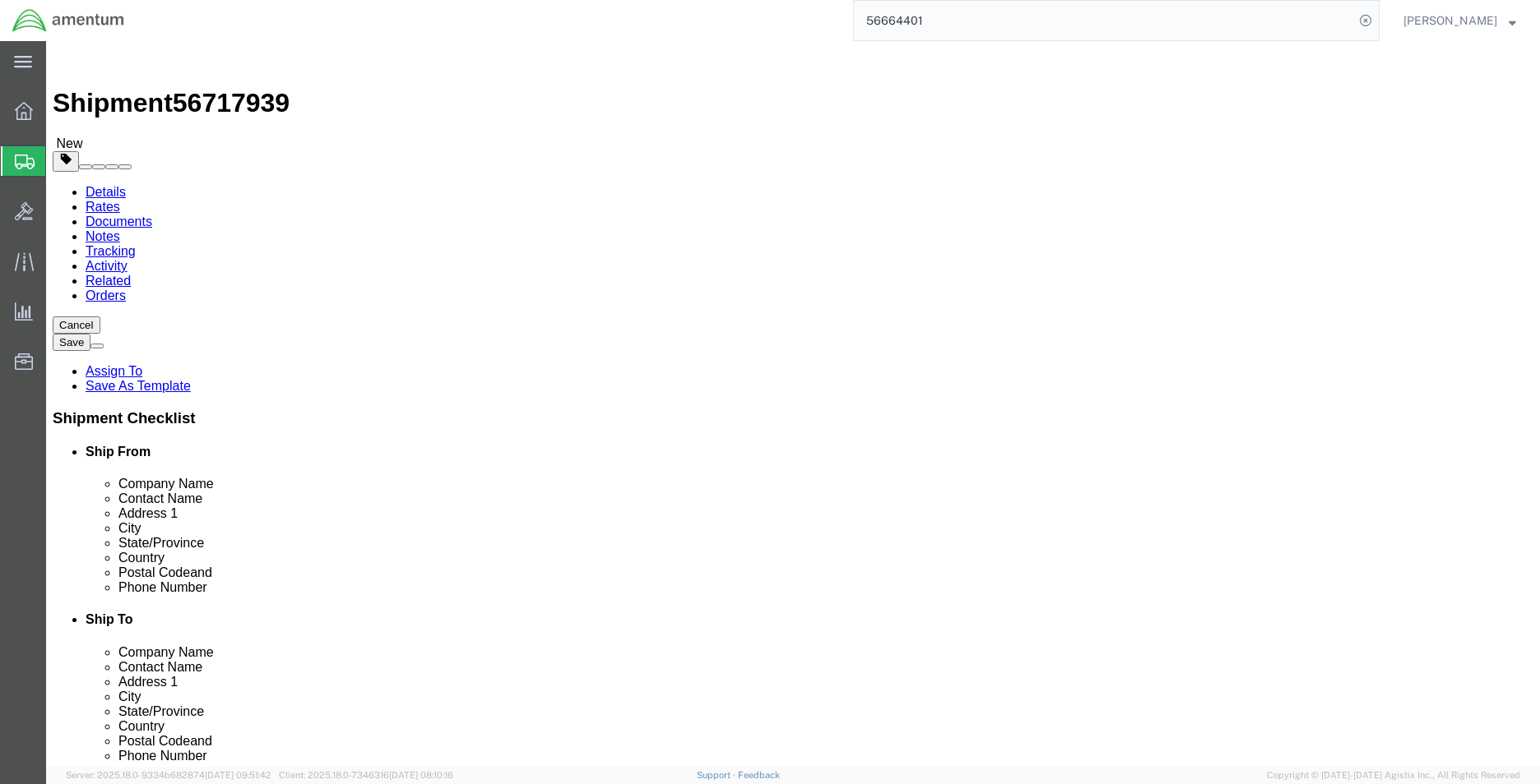
drag, startPoint x: 1258, startPoint y: 701, endPoint x: 1240, endPoint y: 780, distance: 81.0
click button "Rate Shipment"
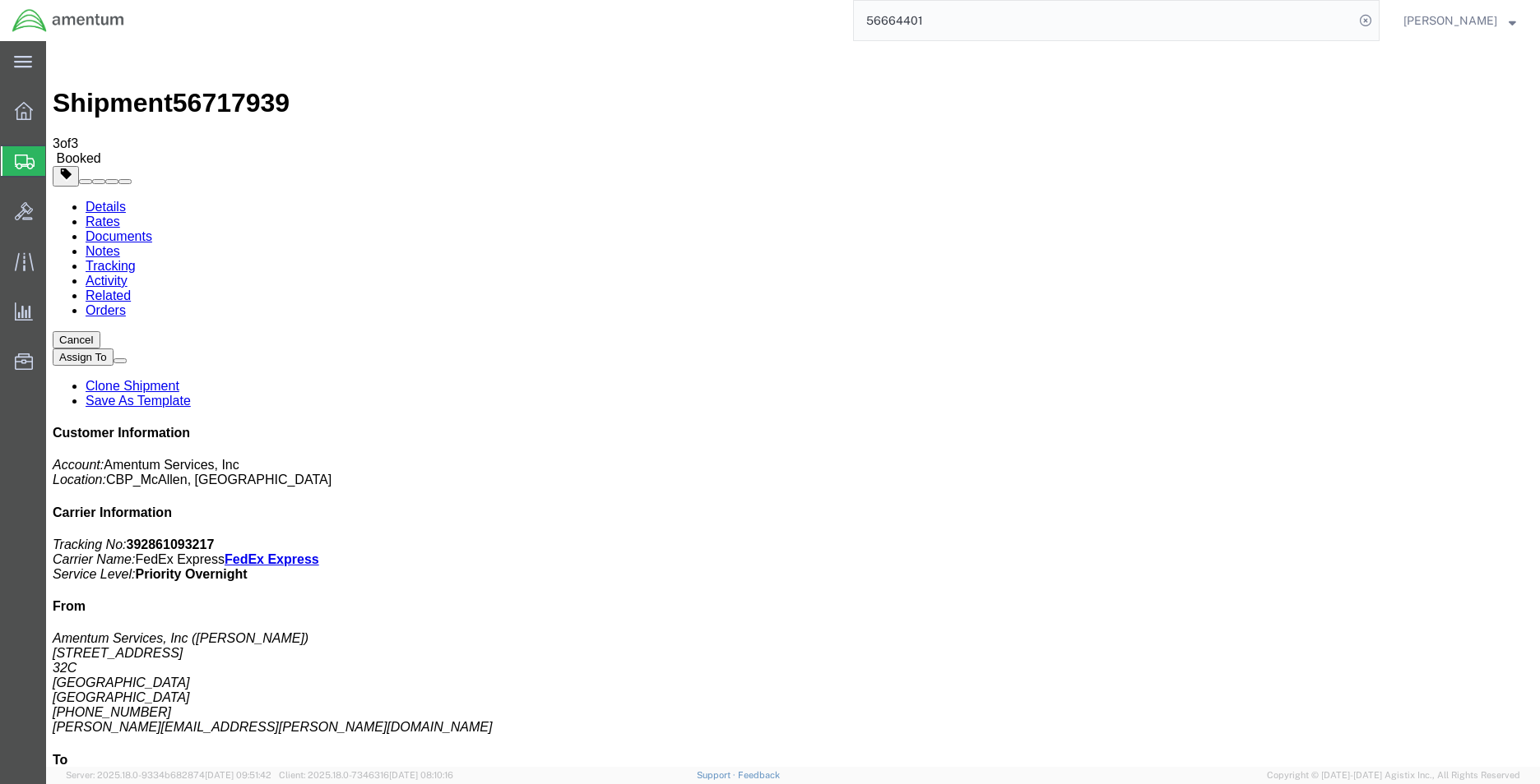
drag, startPoint x: 1398, startPoint y: 254, endPoint x: 1235, endPoint y: 260, distance: 163.1
click at [1235, 426] on div "Customer Information Account: Amentum Services, Inc Location: CBP_McAllen, [GEO…" at bounding box center [793, 726] width 1481 height 601
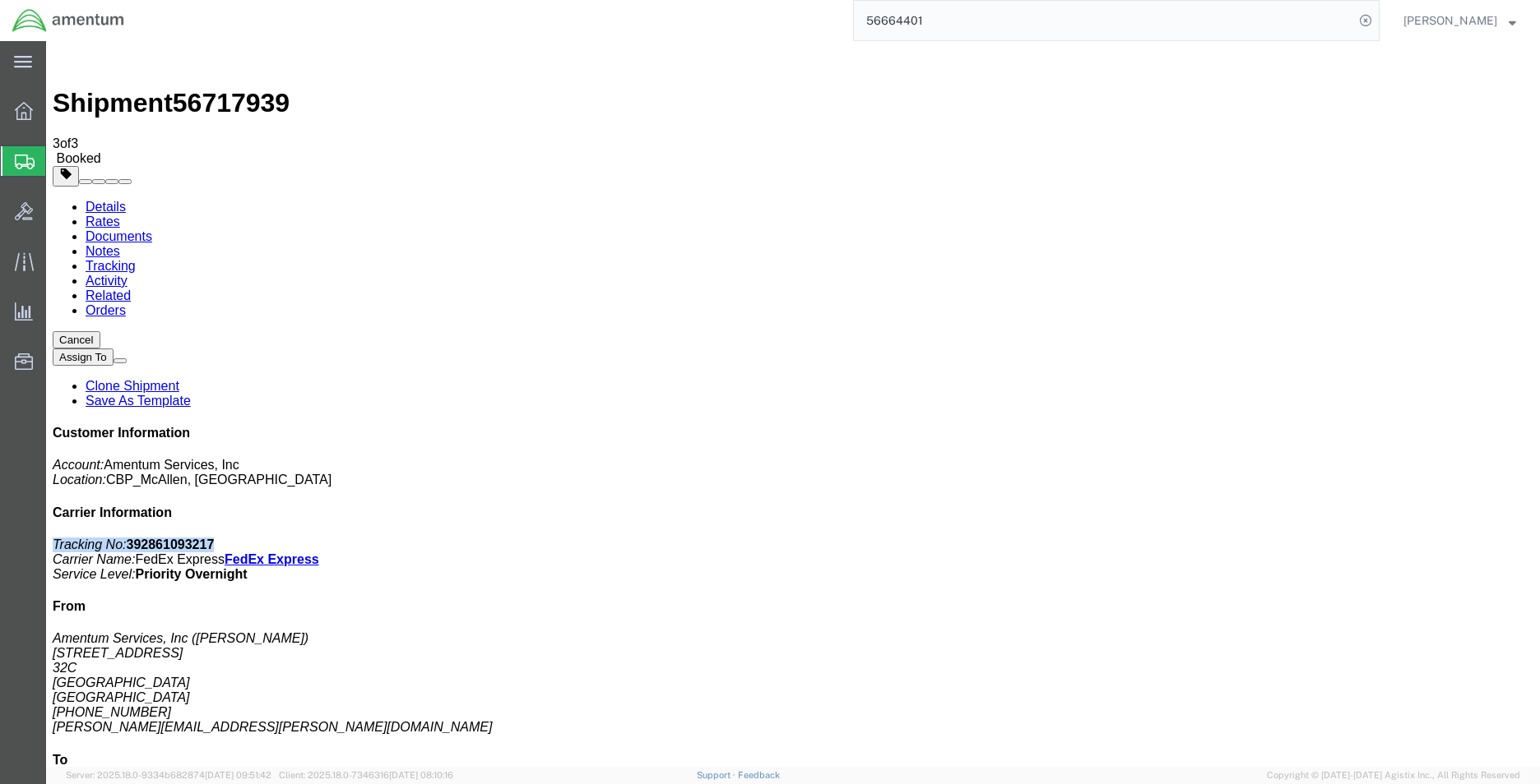
copy p "Tracking No: 392861093217"
click at [1414, 537] on p "Tracking No: 392861093217 Carrier Name: FedEx Express FedEx Express Service Lev…" at bounding box center [793, 559] width 1481 height 44
drag, startPoint x: 1393, startPoint y: 252, endPoint x: 1239, endPoint y: 249, distance: 154.0
click at [1239, 426] on div "Customer Information Account: Amentum Services, Inc Location: CBP_McAllen, [GEO…" at bounding box center [793, 726] width 1481 height 601
copy p "Tracking No: 392861093217"
